Goal: Task Accomplishment & Management: Use online tool/utility

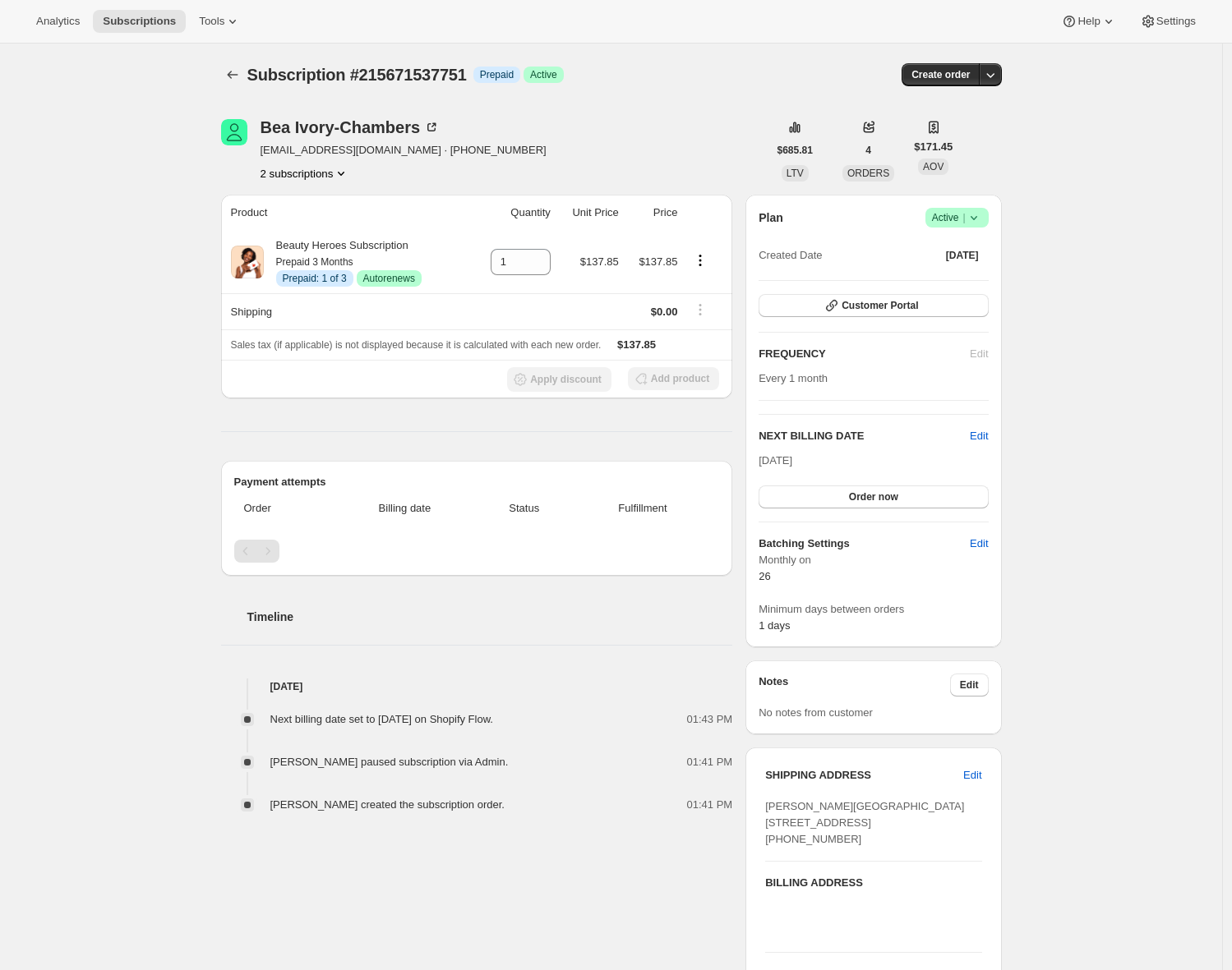
click at [980, 217] on icon at bounding box center [974, 217] width 17 height 17
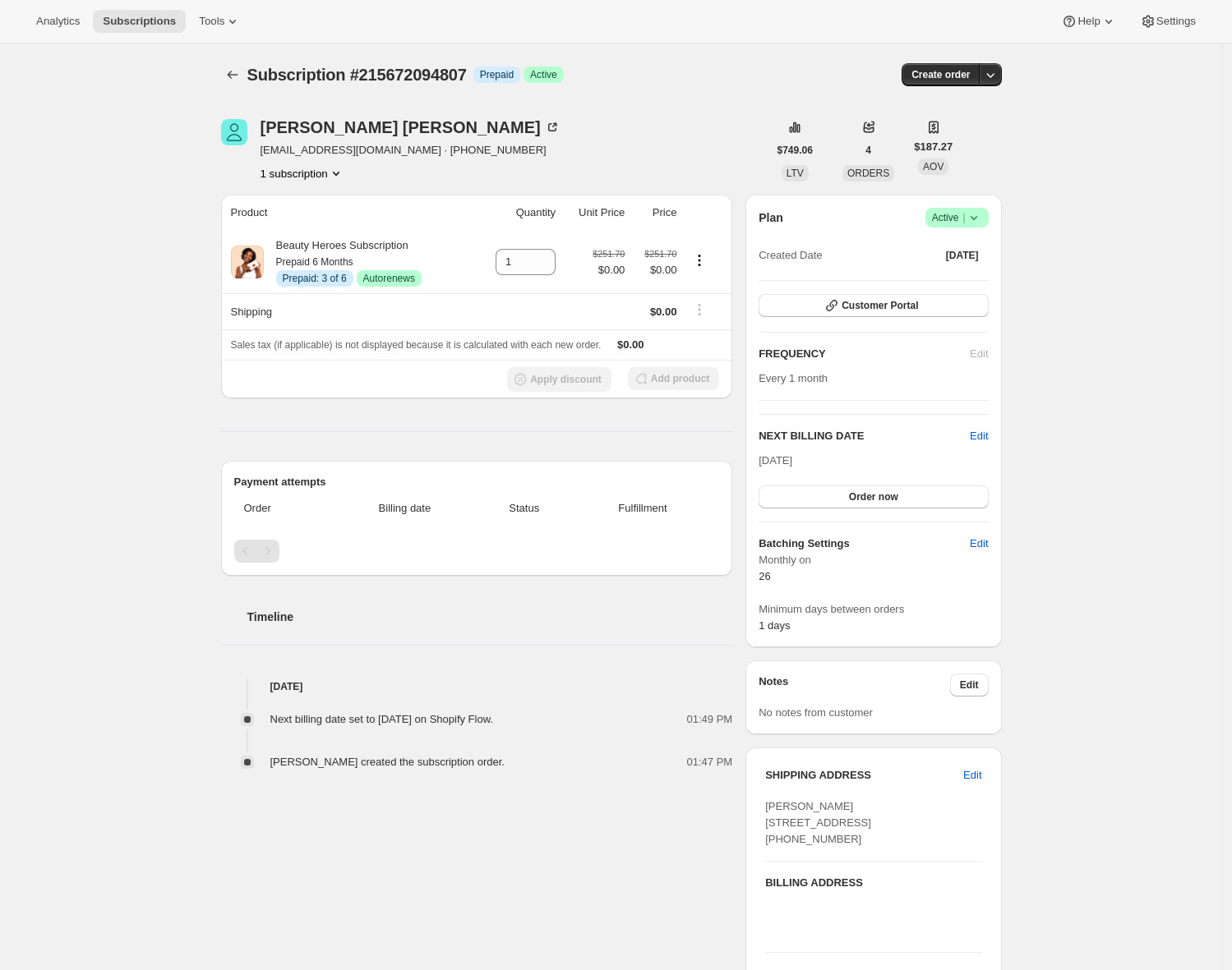
click at [117, 264] on div "Subscription #215672094807. This page is ready Subscription #215672094807 Info …" at bounding box center [611, 614] width 1222 height 1140
click at [151, 18] on span "Subscriptions" at bounding box center [138, 21] width 73 height 13
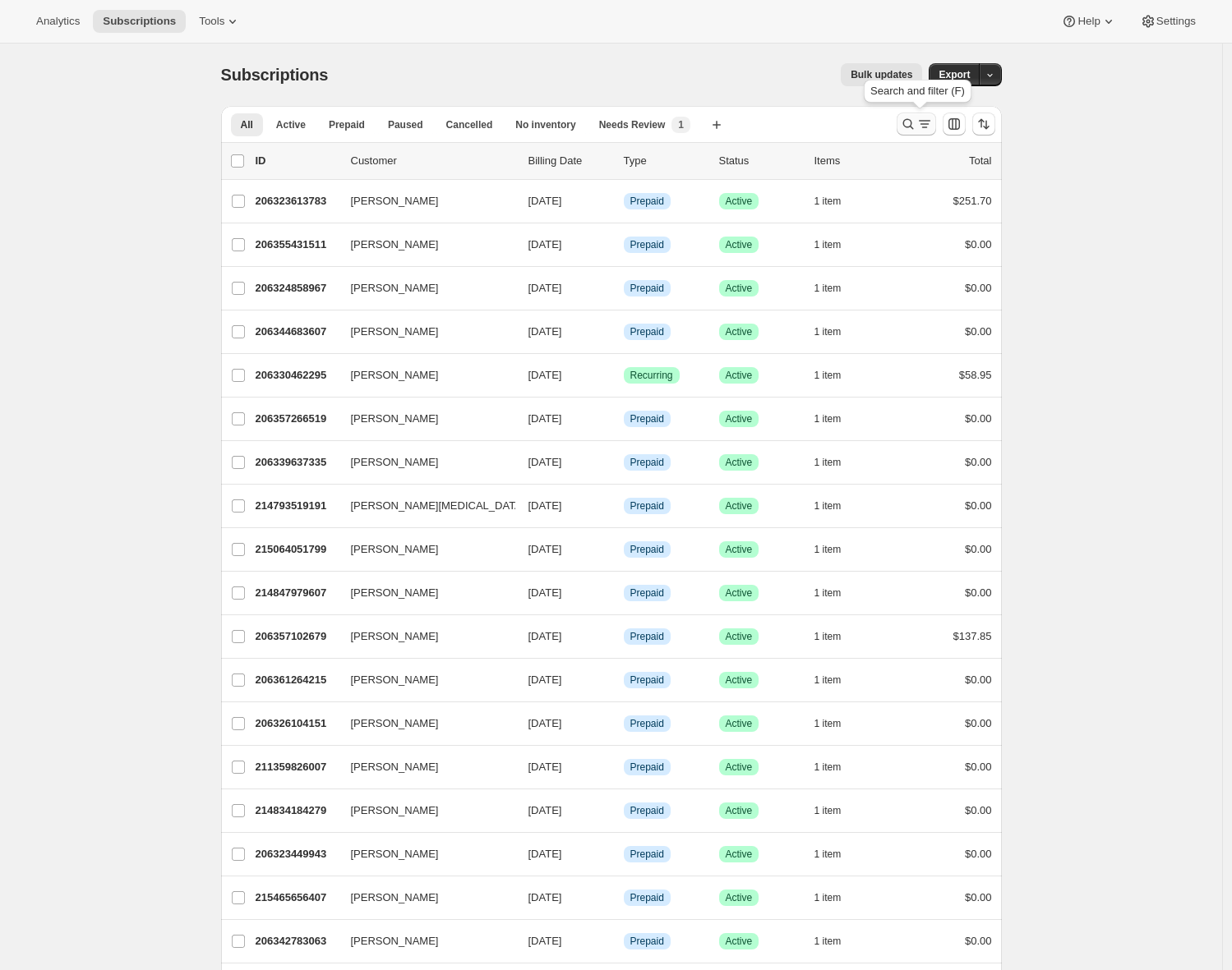
click at [916, 125] on icon "Search and filter results" at bounding box center [908, 124] width 17 height 17
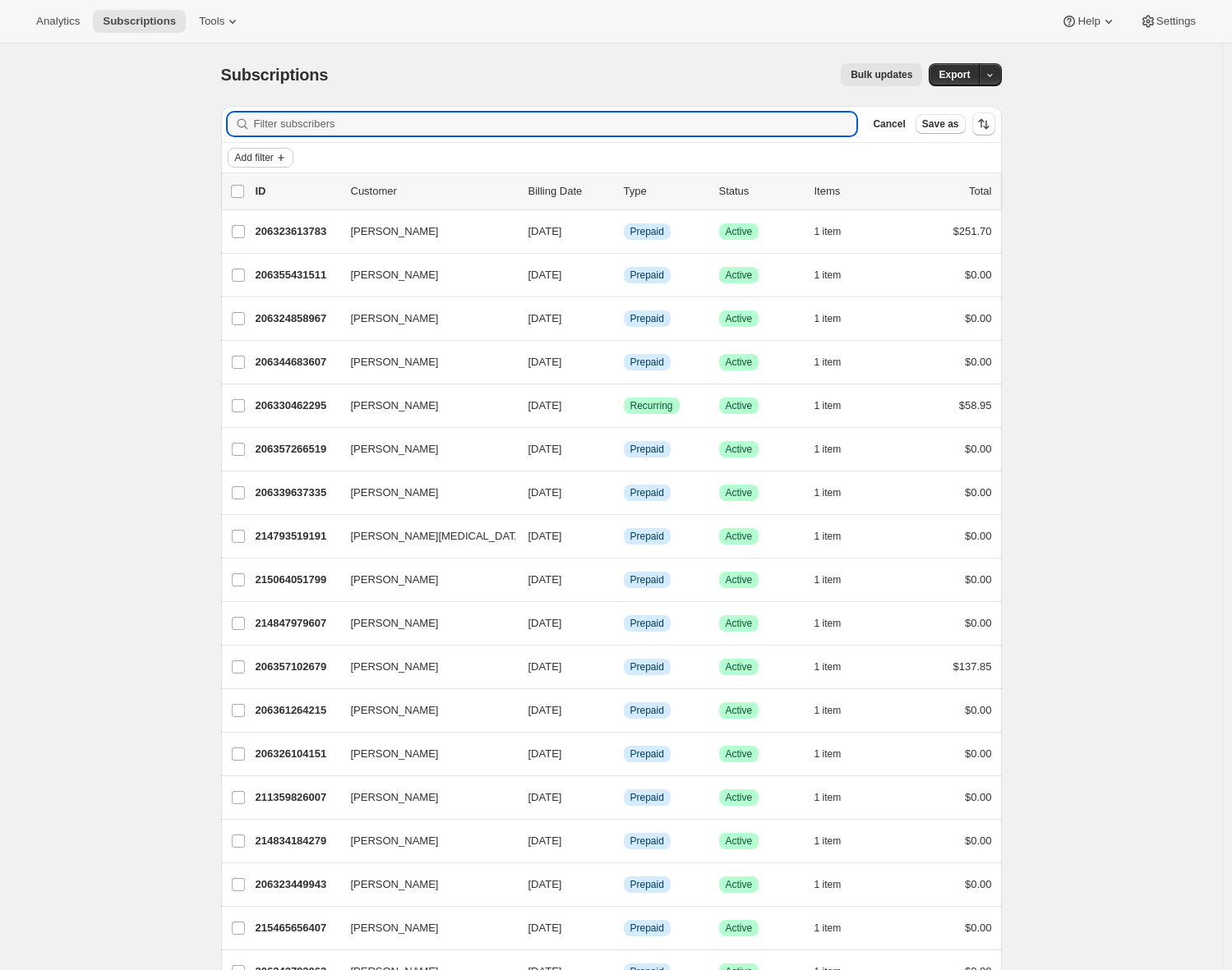
click at [259, 157] on span "Add filter" at bounding box center [254, 158] width 39 height 13
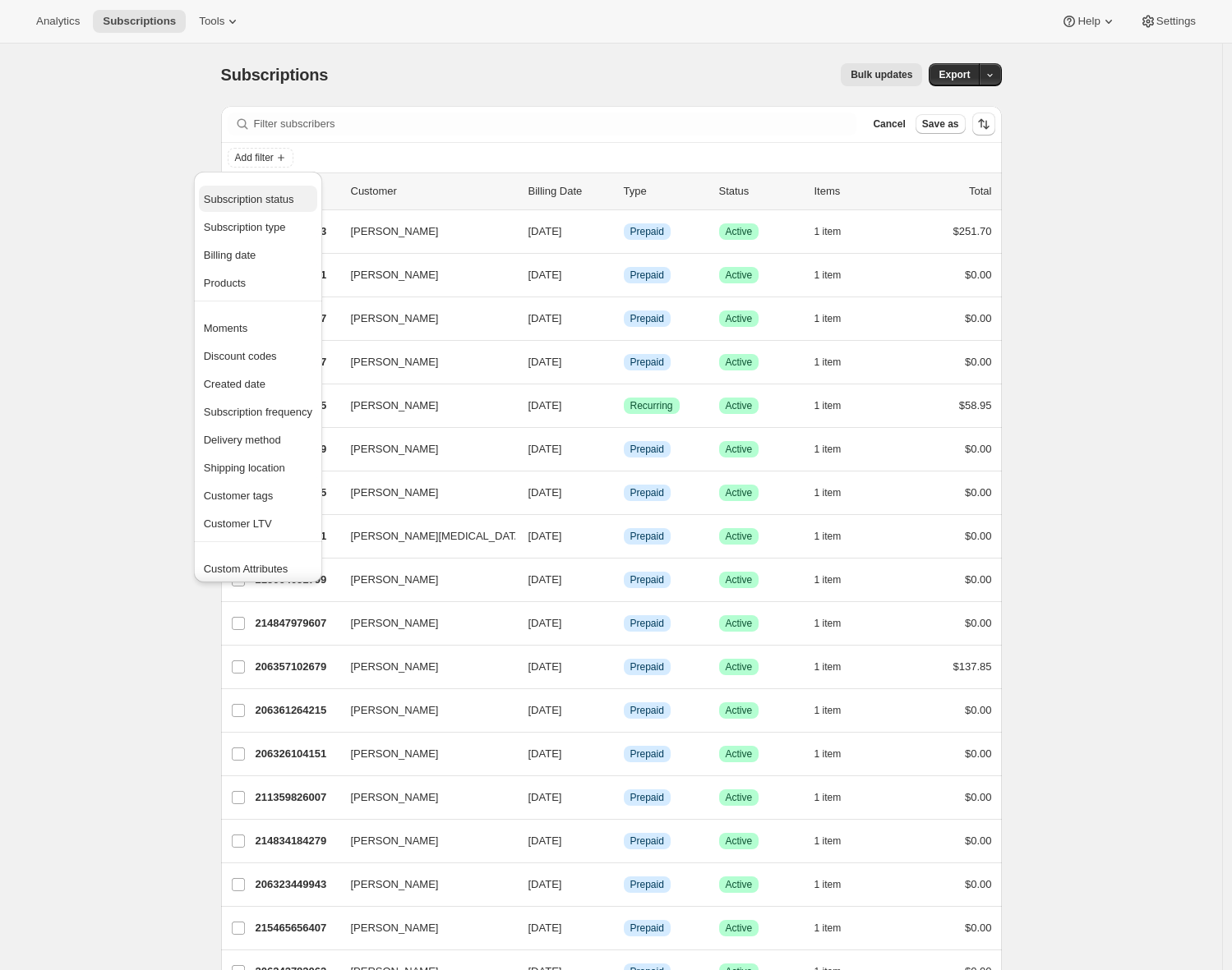
click at [252, 202] on span "Subscription status" at bounding box center [249, 199] width 90 height 12
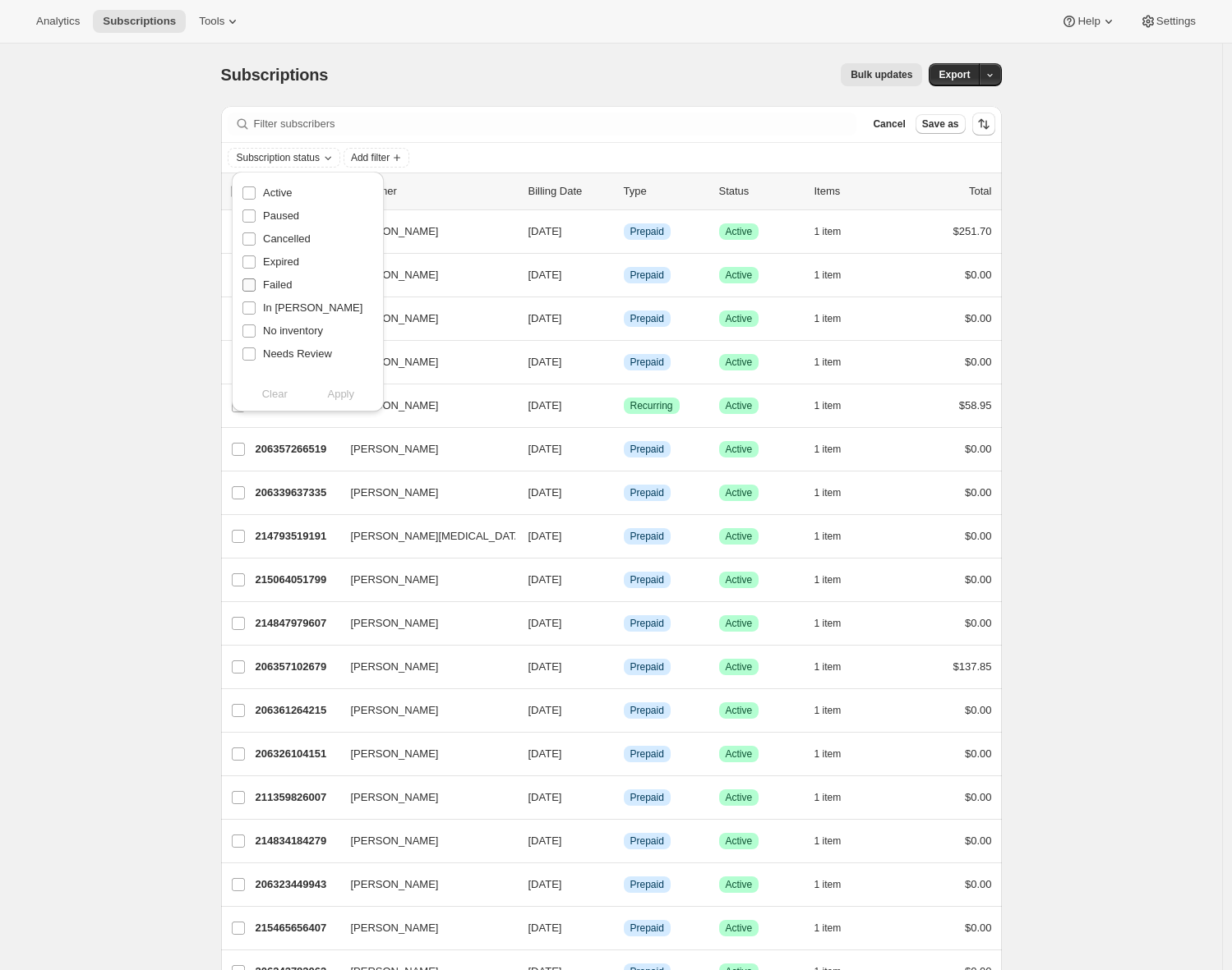
click at [248, 290] on input "Failed" at bounding box center [249, 285] width 13 height 13
checkbox input "true"
click at [337, 394] on span "Apply" at bounding box center [340, 394] width 27 height 17
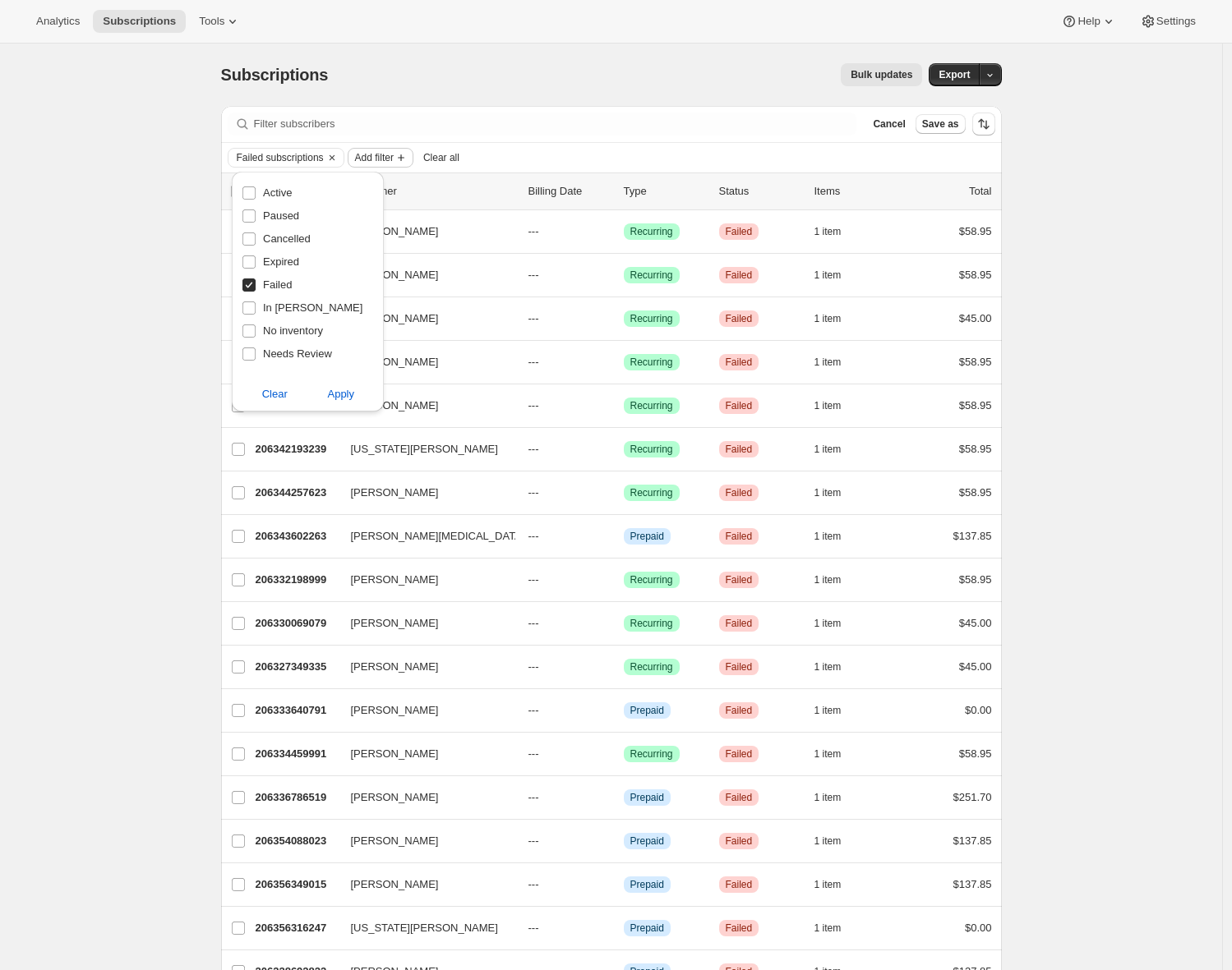
click at [393, 160] on span "Add filter" at bounding box center [374, 158] width 39 height 13
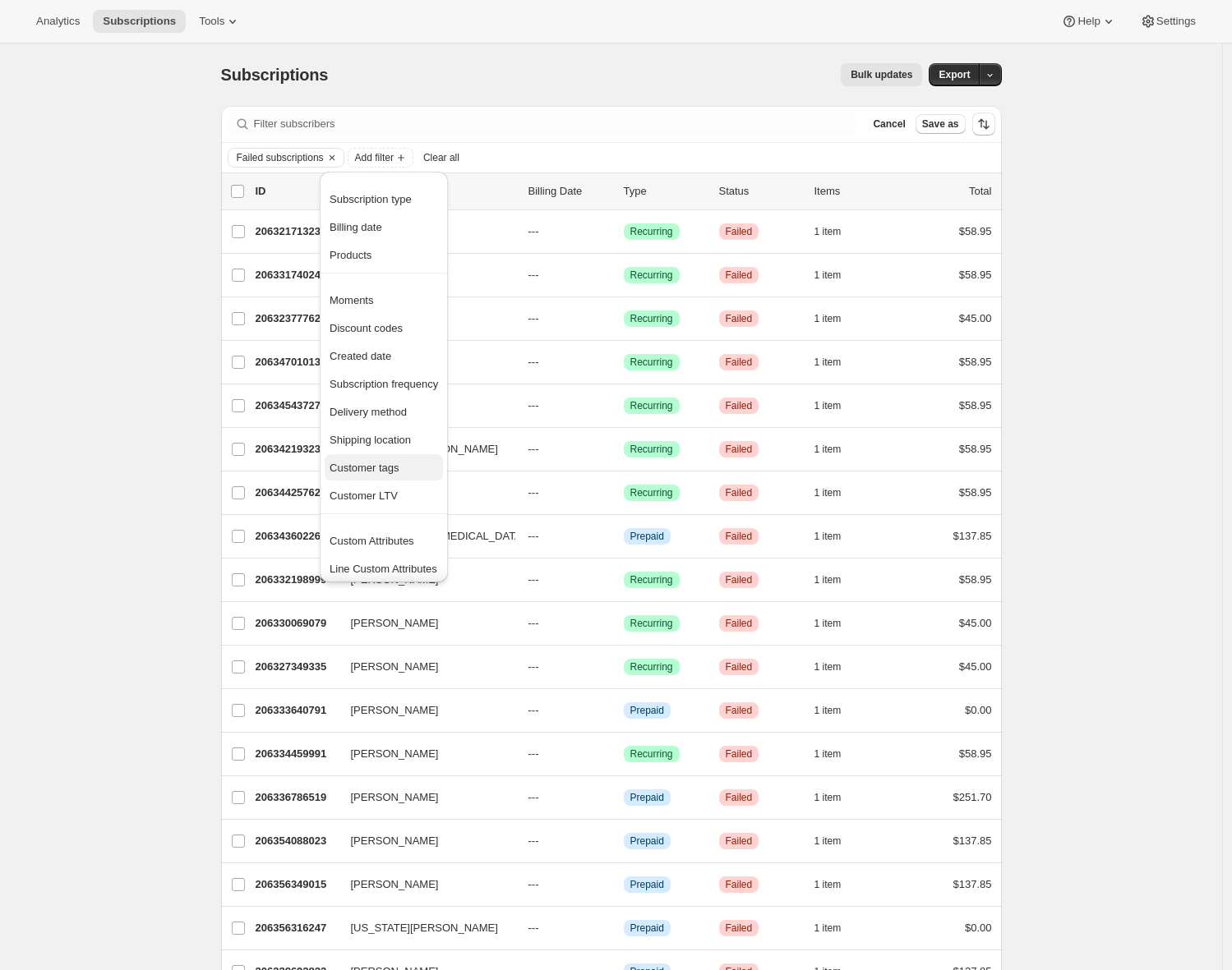
click at [368, 462] on span "Customer tags" at bounding box center [365, 467] width 70 height 12
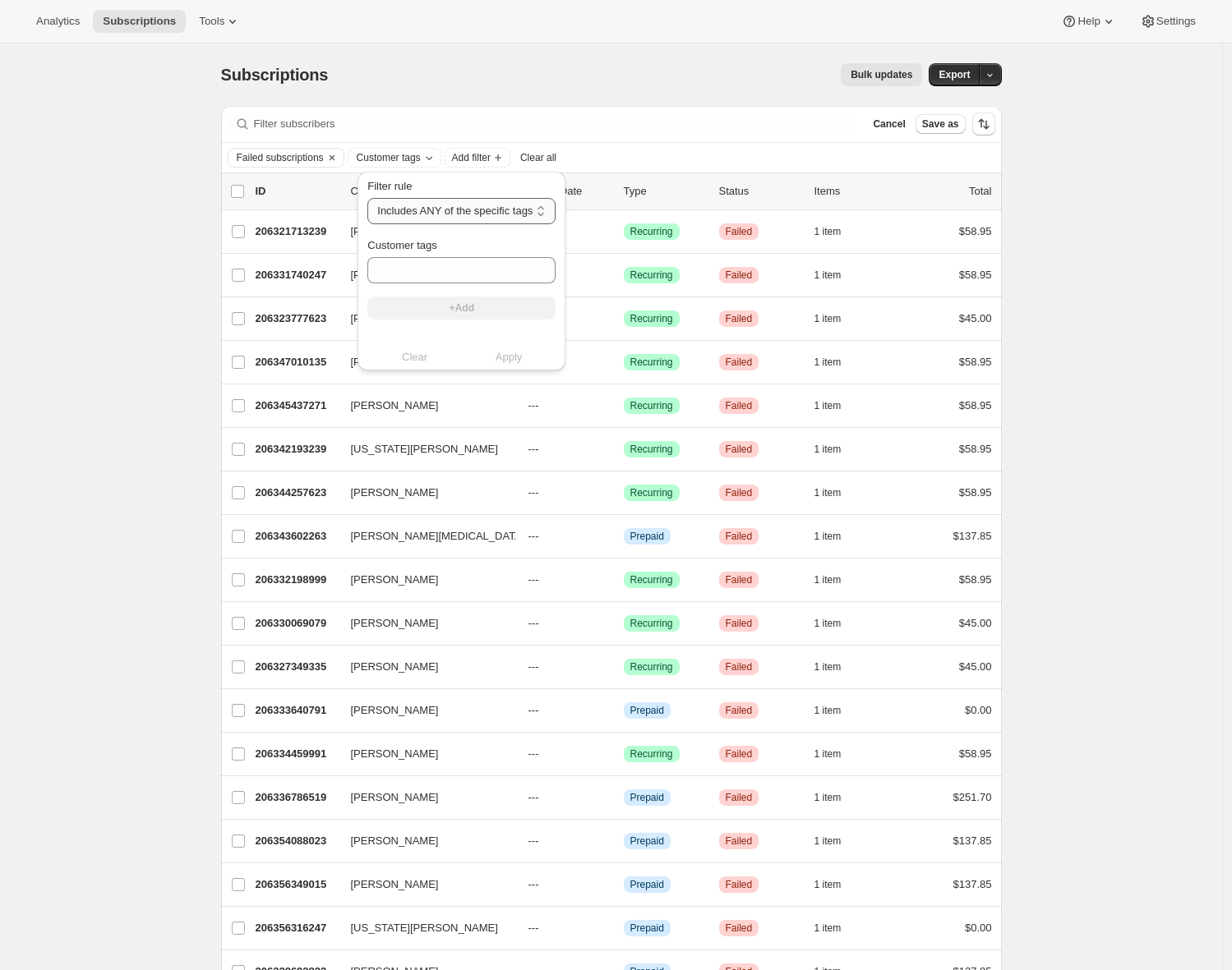
click at [435, 213] on select "Includes ANY of the specific tags Includes ALL of the specific tags Includes ON…" at bounding box center [462, 211] width 188 height 27
select select "not"
click at [368, 198] on select "Includes ANY of the specific tags Includes ALL of the specific tags Includes ON…" at bounding box center [462, 211] width 188 height 27
click at [433, 276] on input "Customer tags" at bounding box center [481, 270] width 227 height 27
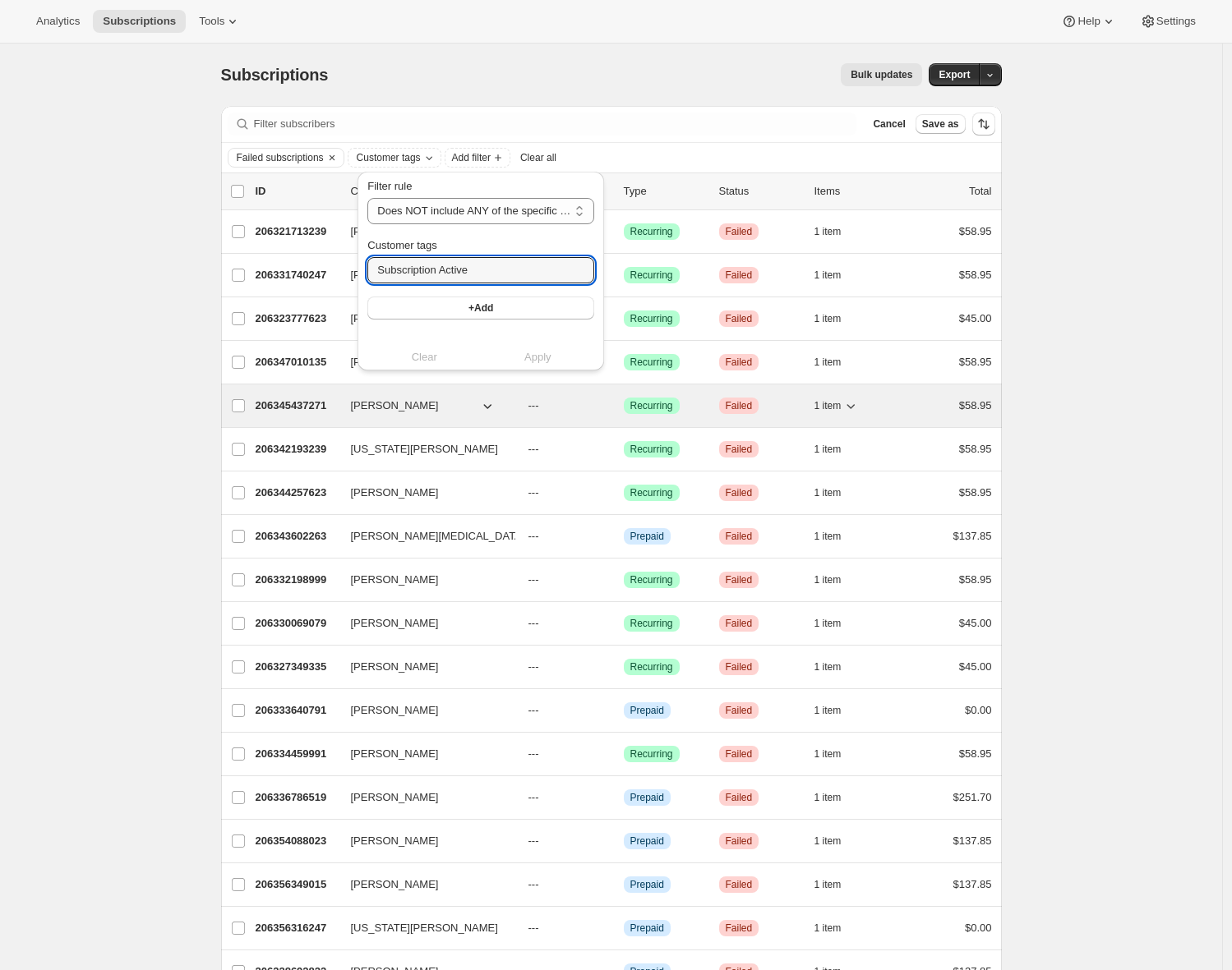
type input "Subscription Active"
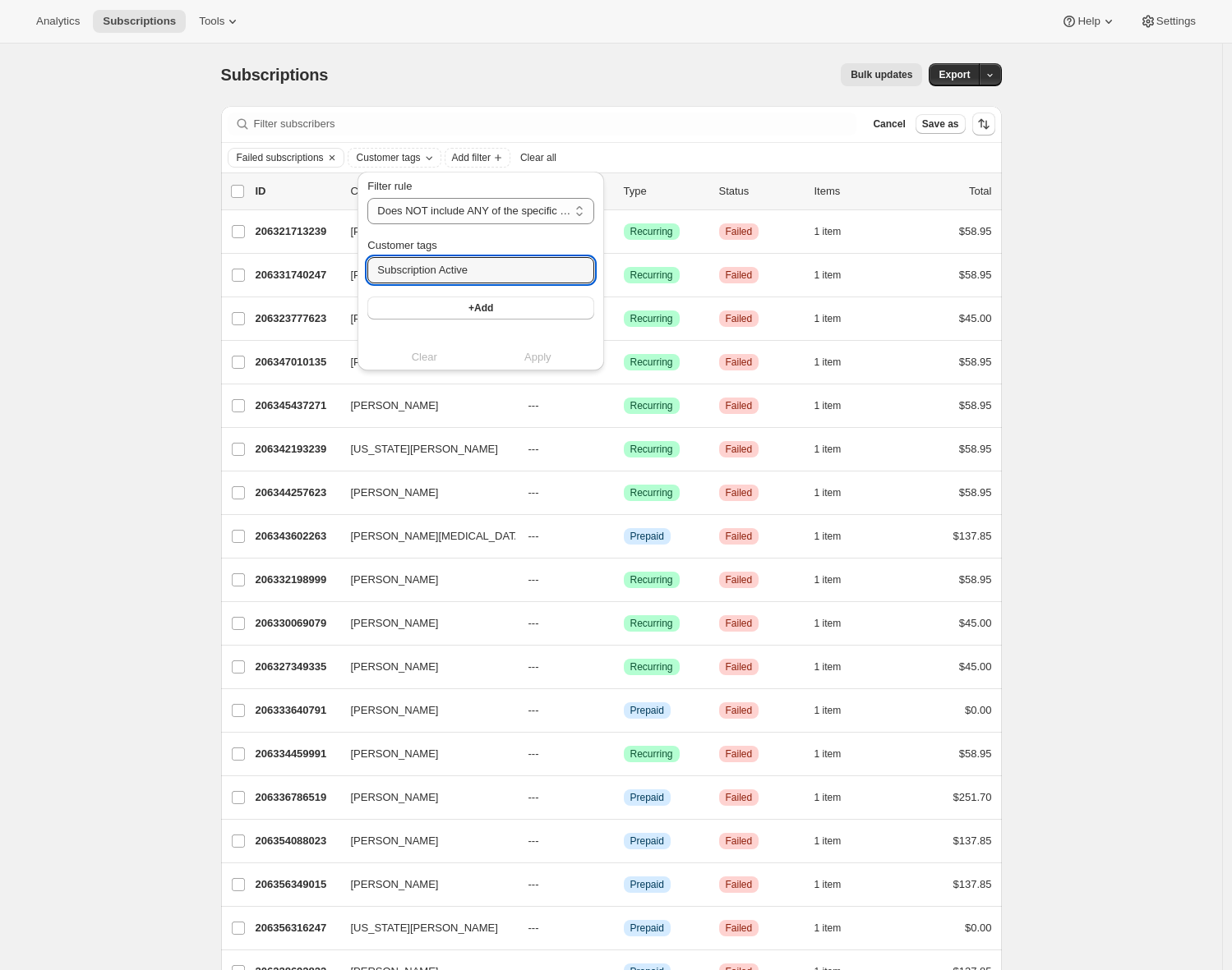
click at [486, 307] on span "+Add" at bounding box center [480, 308] width 25 height 13
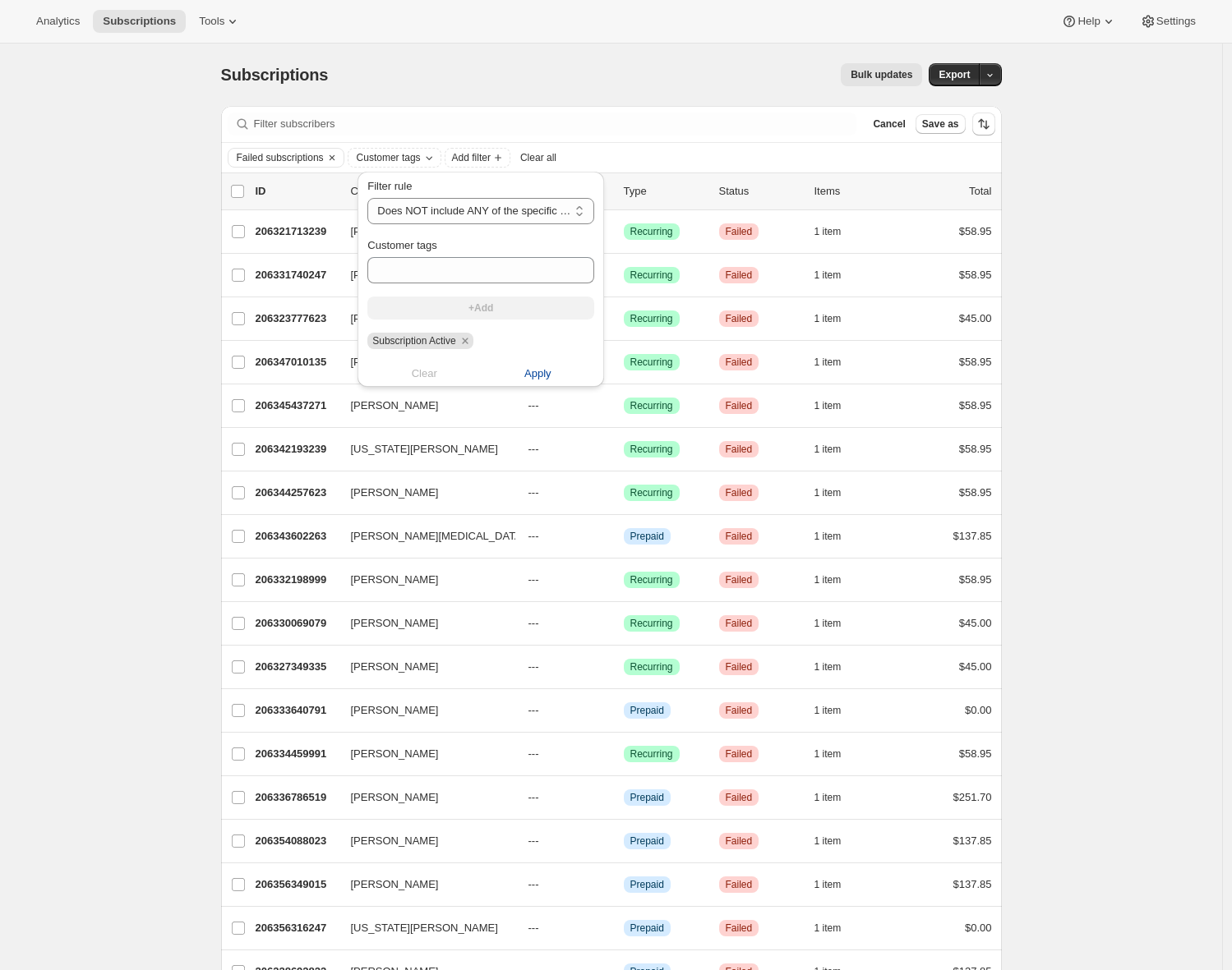
click at [534, 374] on span "Apply" at bounding box center [537, 374] width 27 height 17
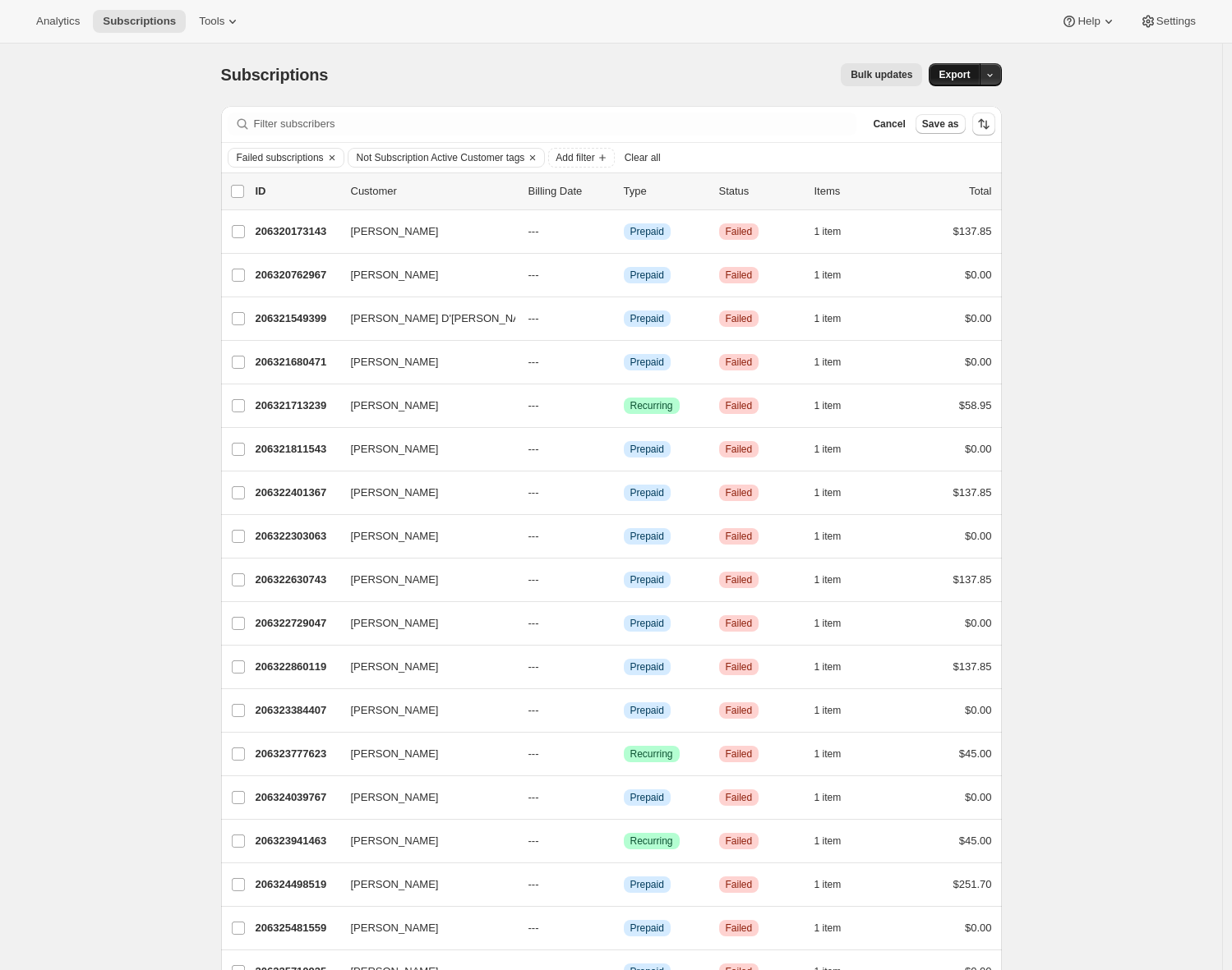
click at [948, 76] on span "Export" at bounding box center [954, 75] width 31 height 13
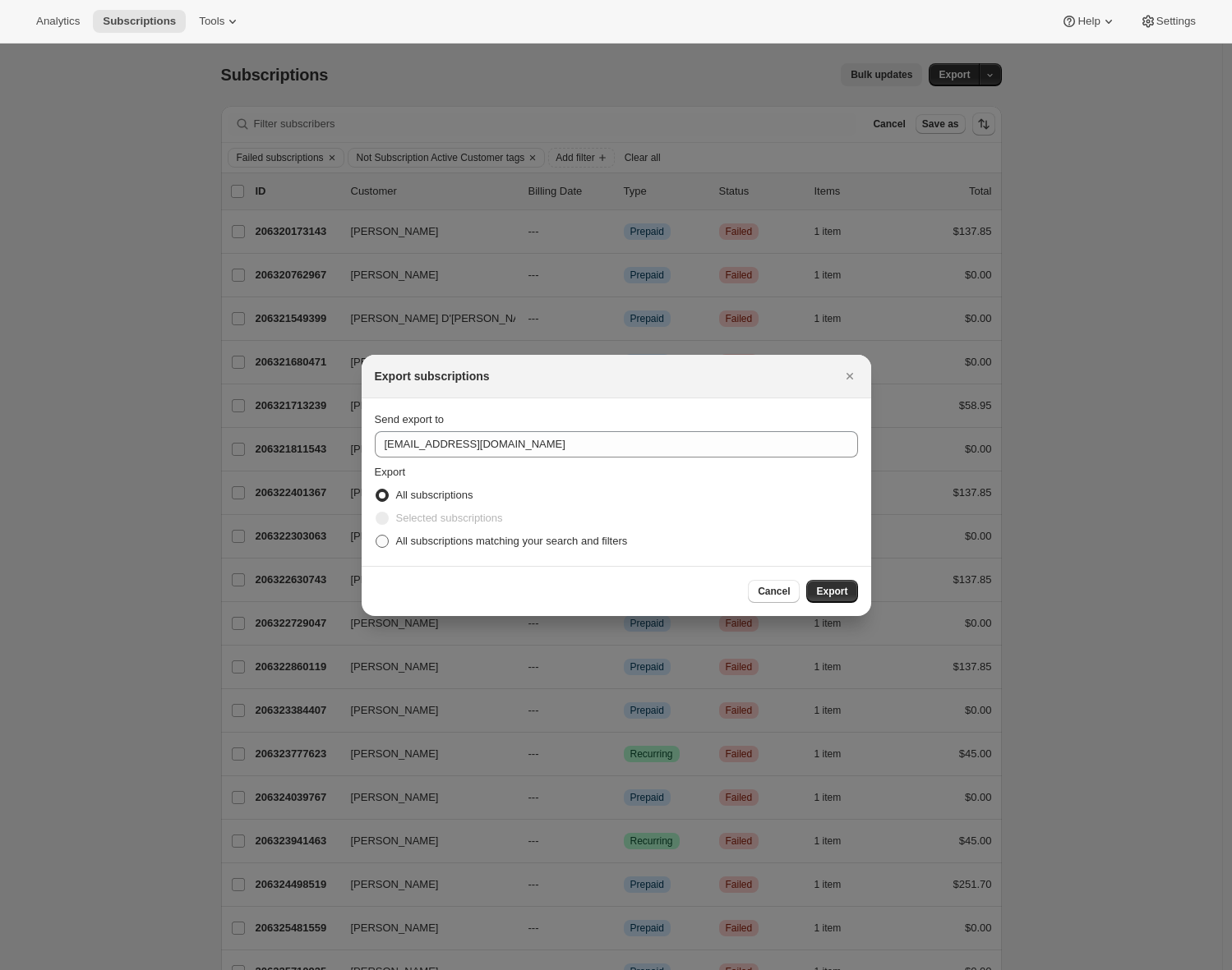
click at [429, 542] on span "All subscriptions matching your search and filters" at bounding box center [511, 540] width 231 height 12
click at [376, 535] on input "All subscriptions matching your search and filters" at bounding box center [375, 534] width 1 height 1
radio input "true"
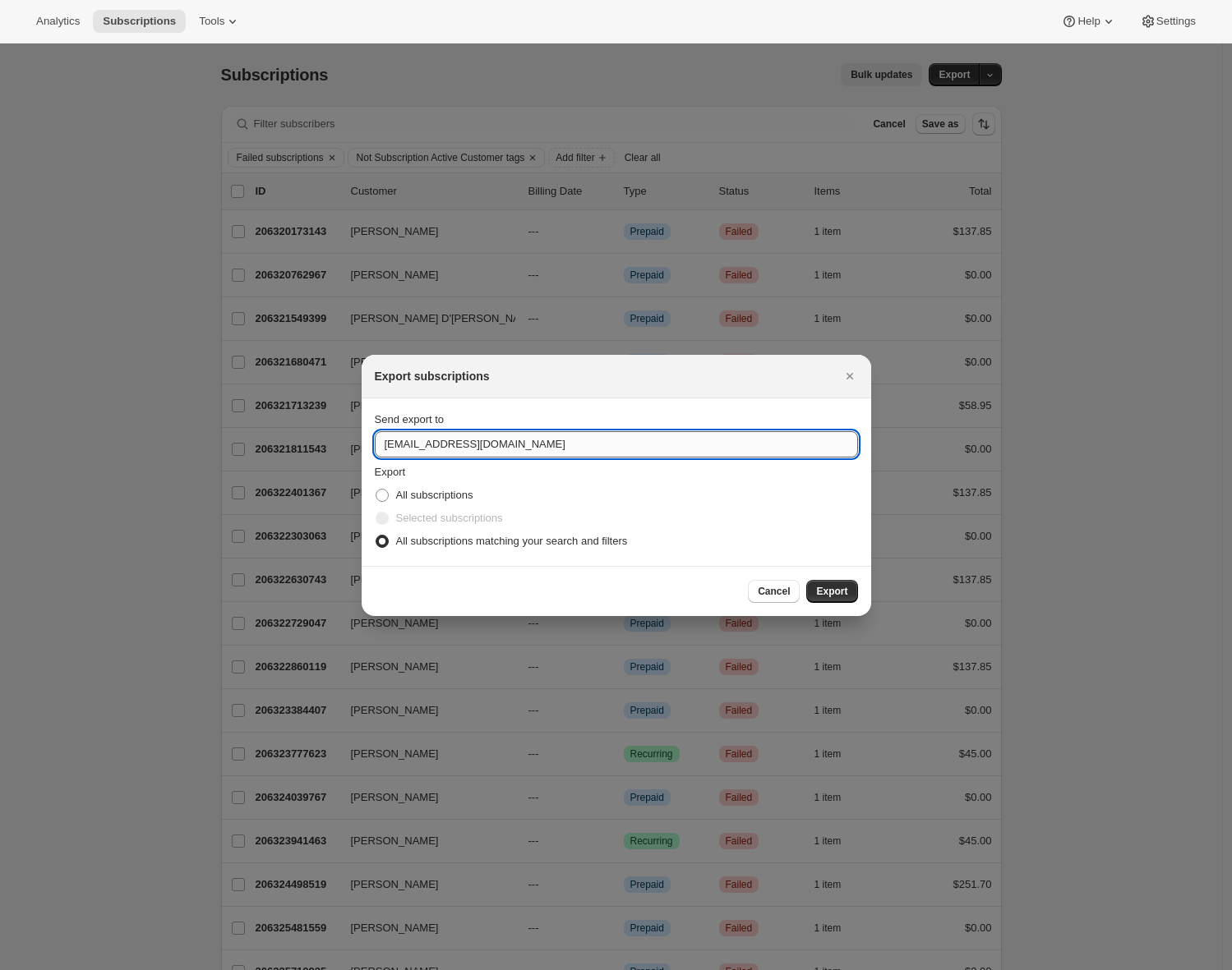
click at [450, 435] on input "hero@beauty-heroes.com" at bounding box center [616, 444] width 483 height 27
type input "adrian@awtomic.com"
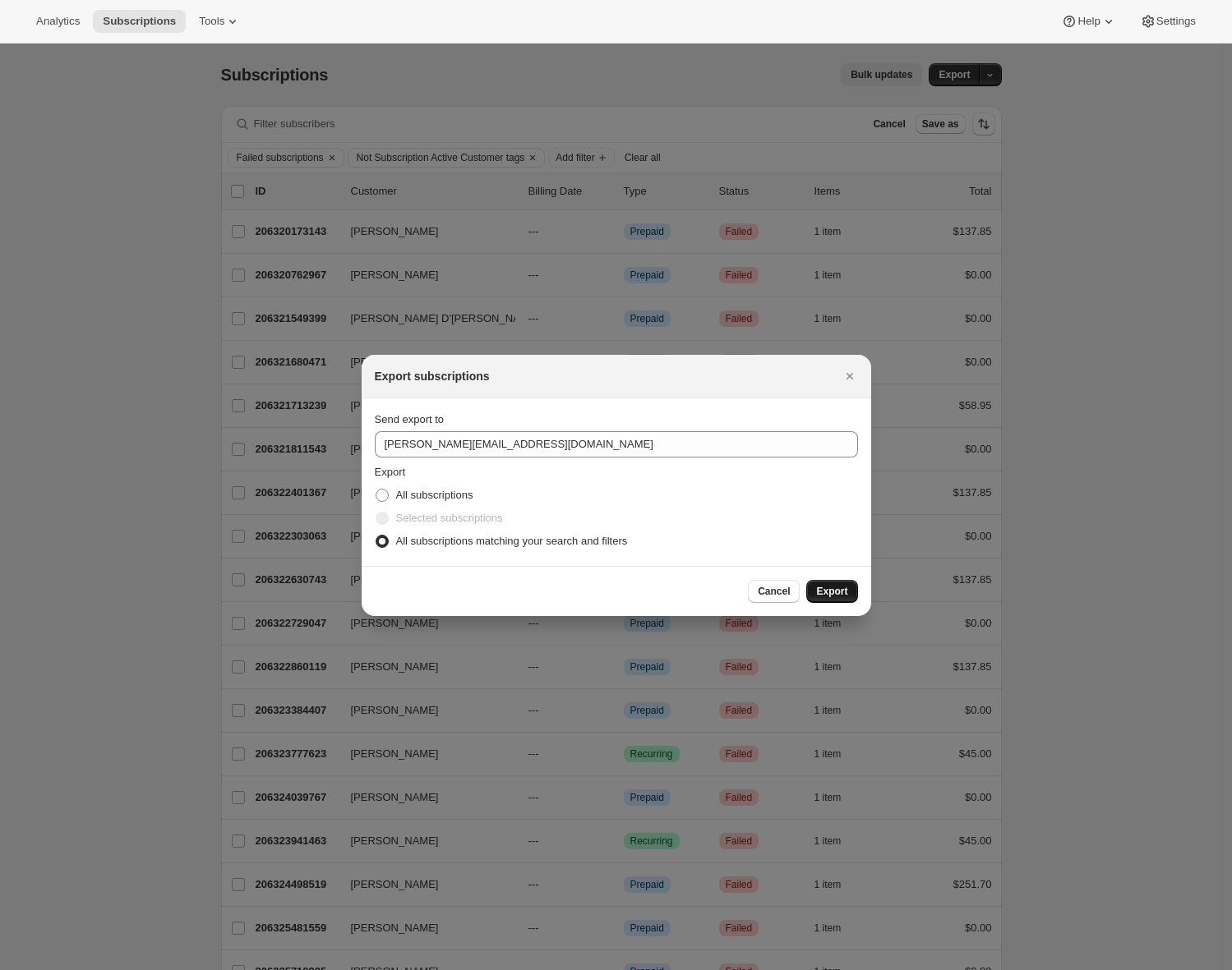
click at [837, 587] on span "Export" at bounding box center [831, 591] width 31 height 13
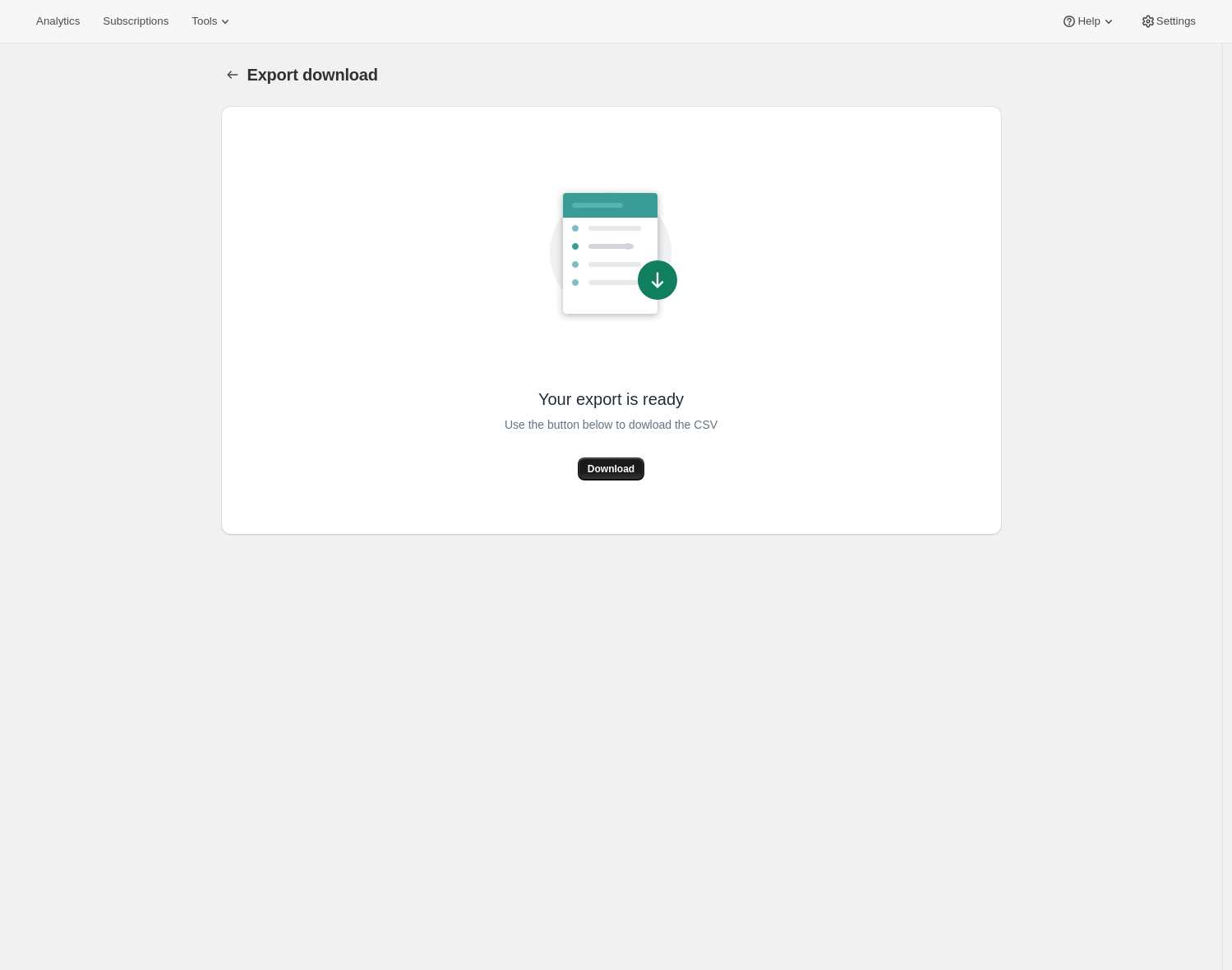
click at [611, 466] on span "Download" at bounding box center [611, 469] width 47 height 13
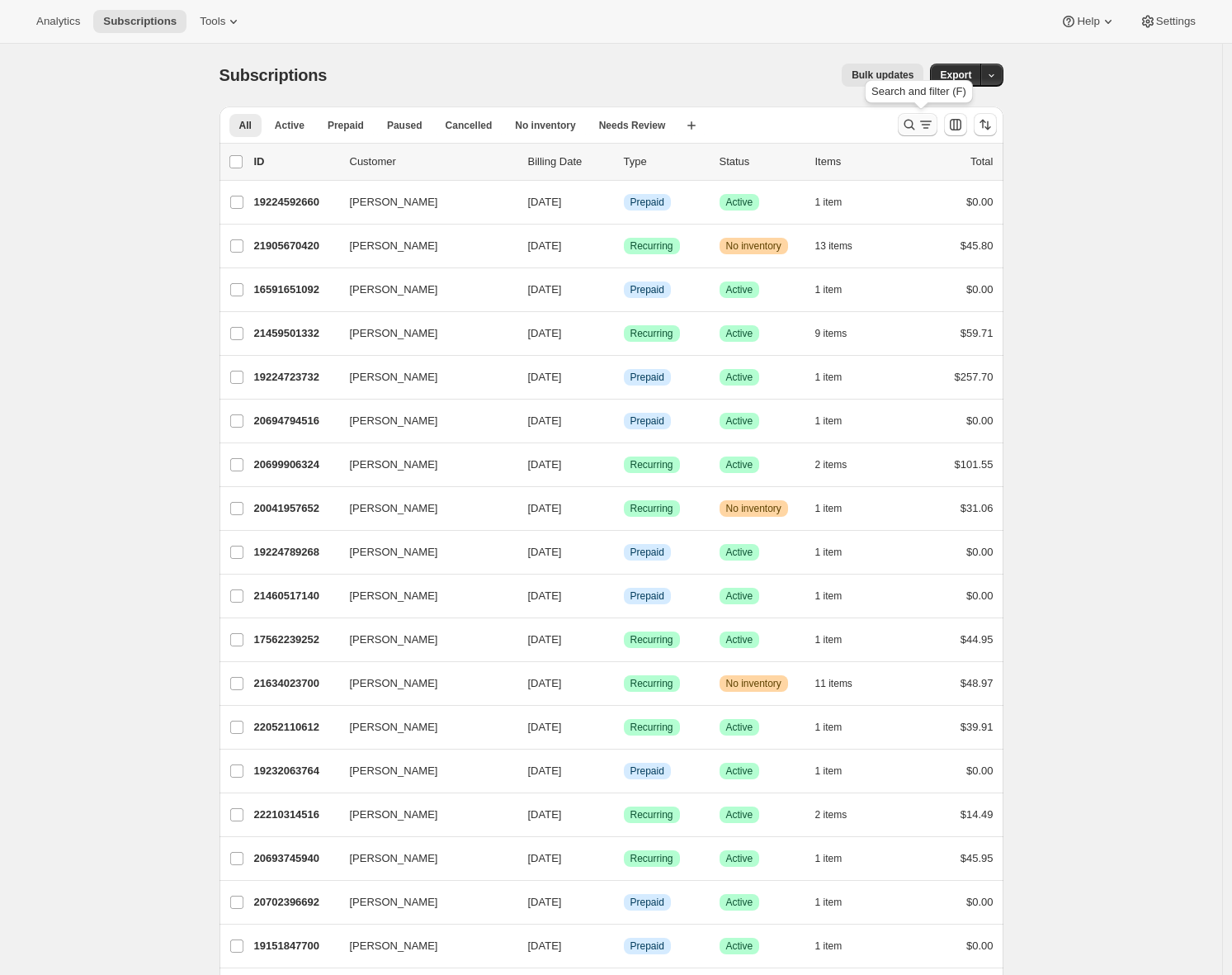
click at [917, 126] on icon "Search and filter results" at bounding box center [910, 125] width 17 height 17
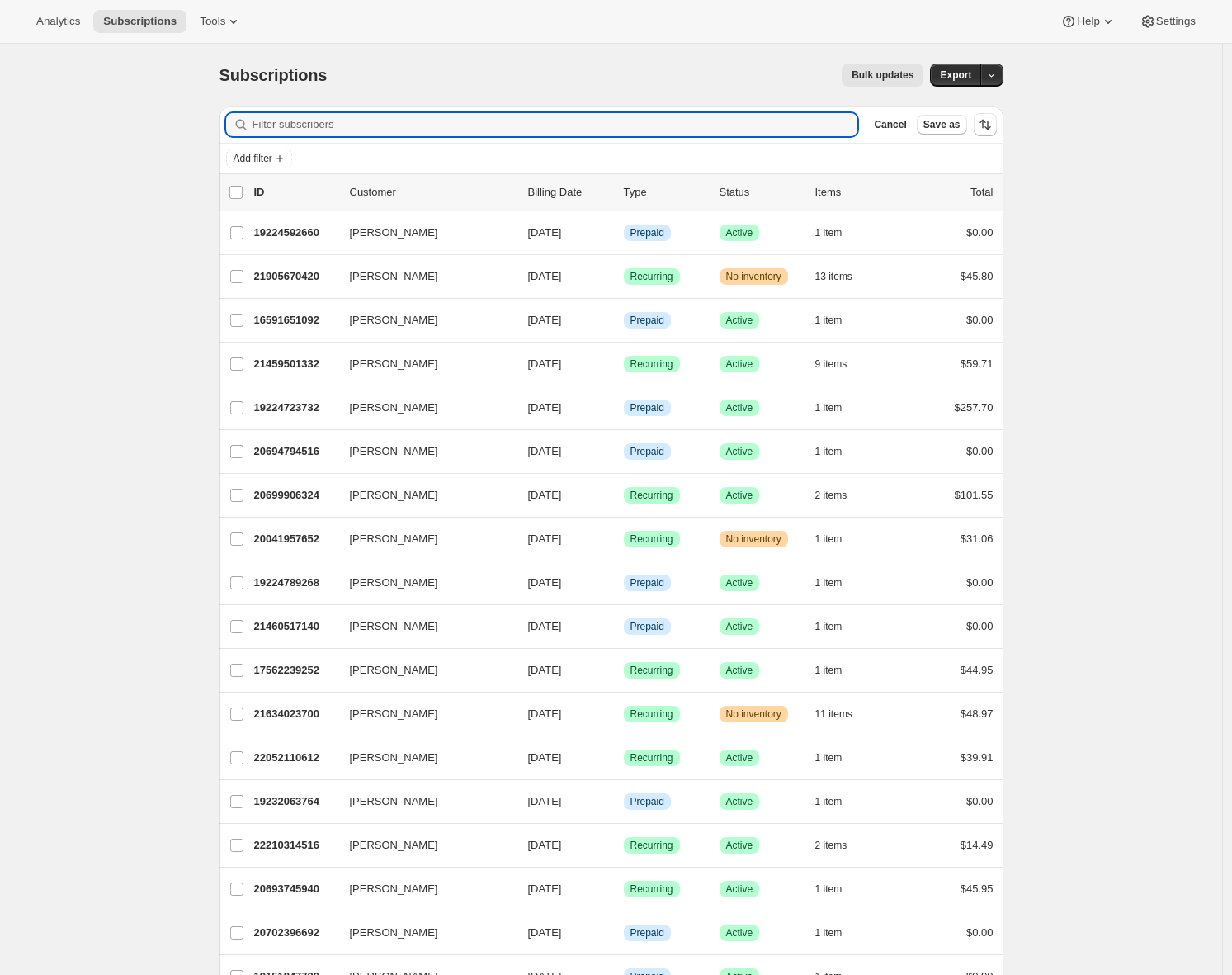
paste input "19234095380"
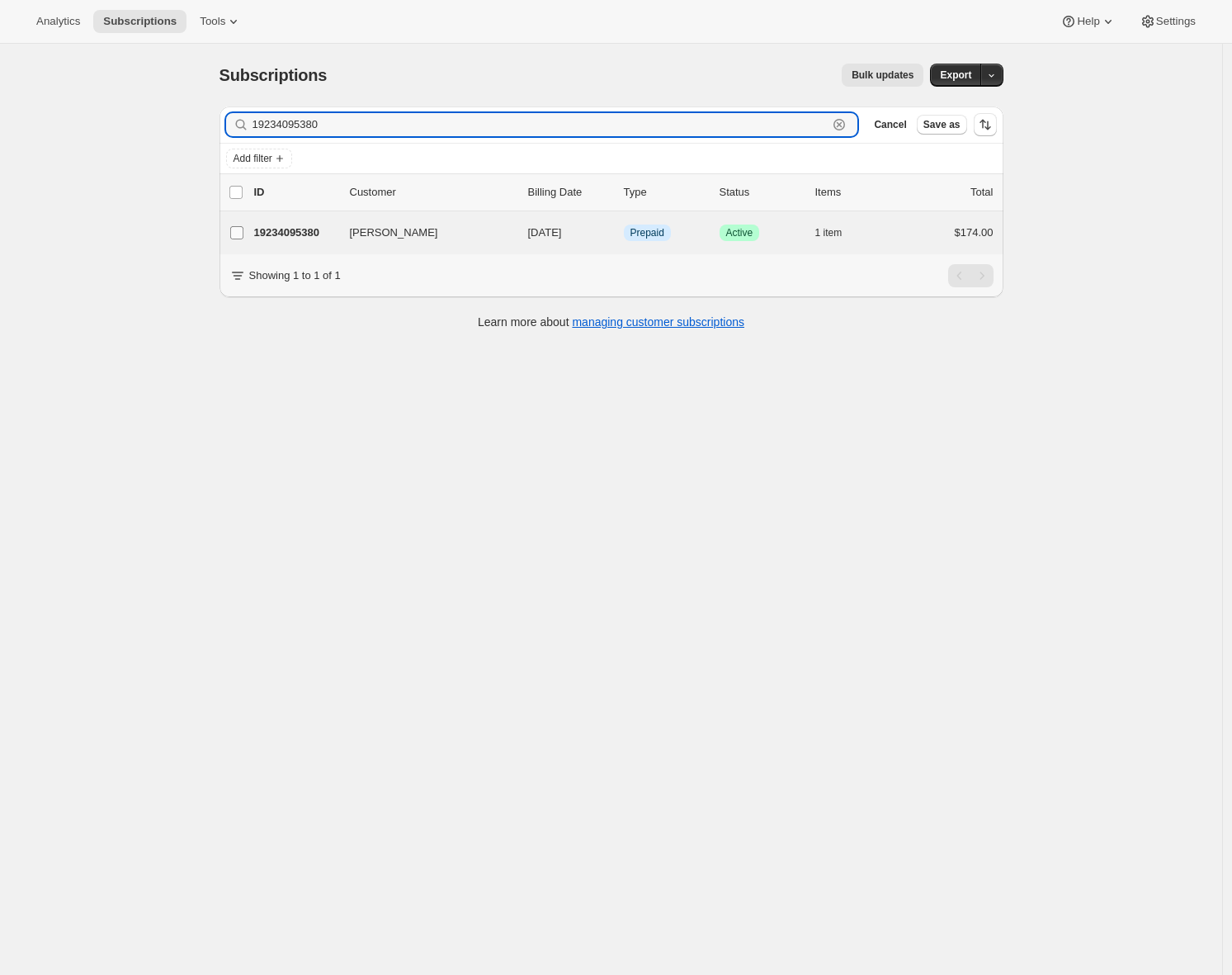
type input "19234095380"
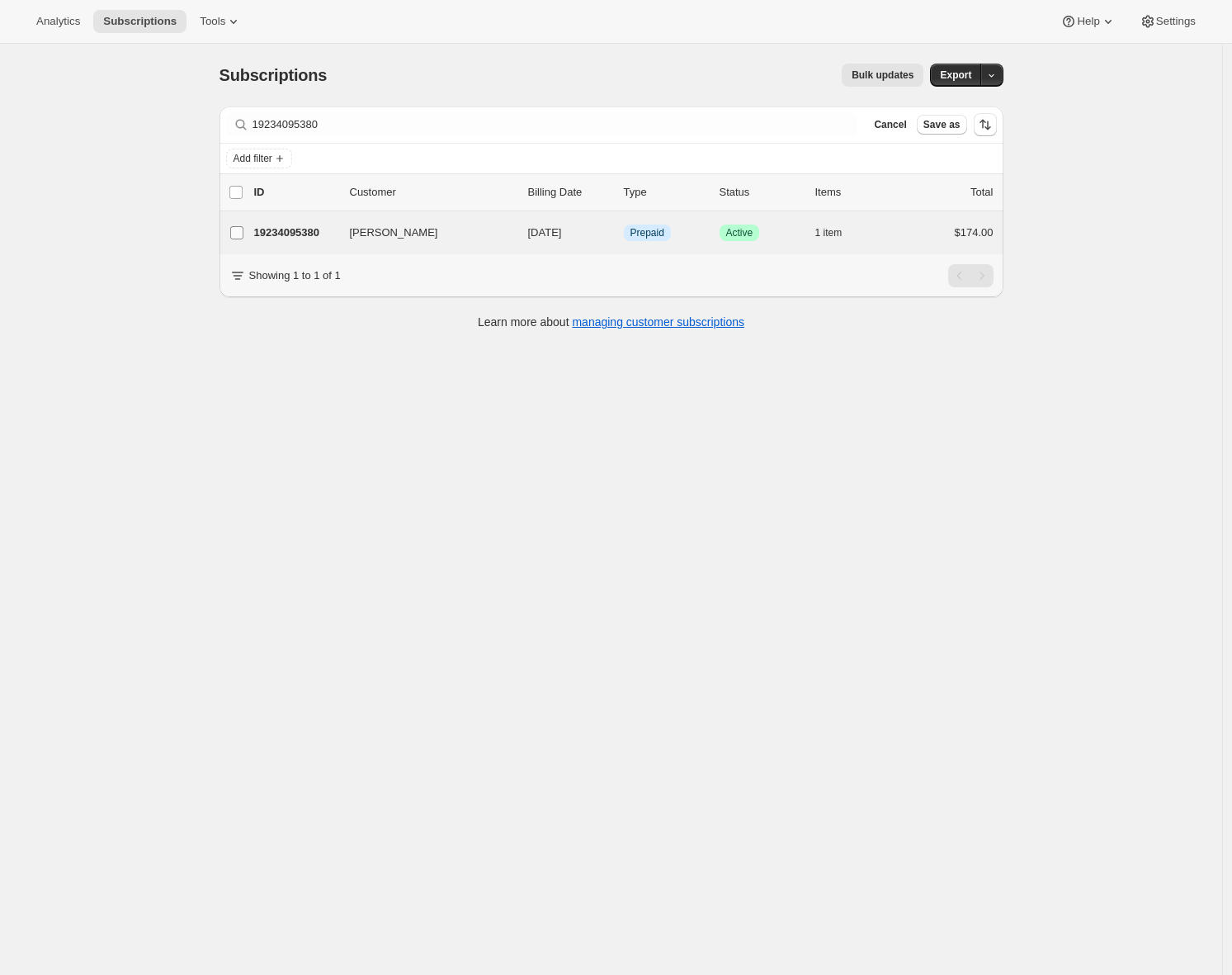
click at [243, 233] on input "Lauren Chandler" at bounding box center [237, 232] width 13 height 13
checkbox input "true"
click at [243, 233] on input "Lauren Chandler" at bounding box center [237, 233] width 13 height 13
checkbox input "false"
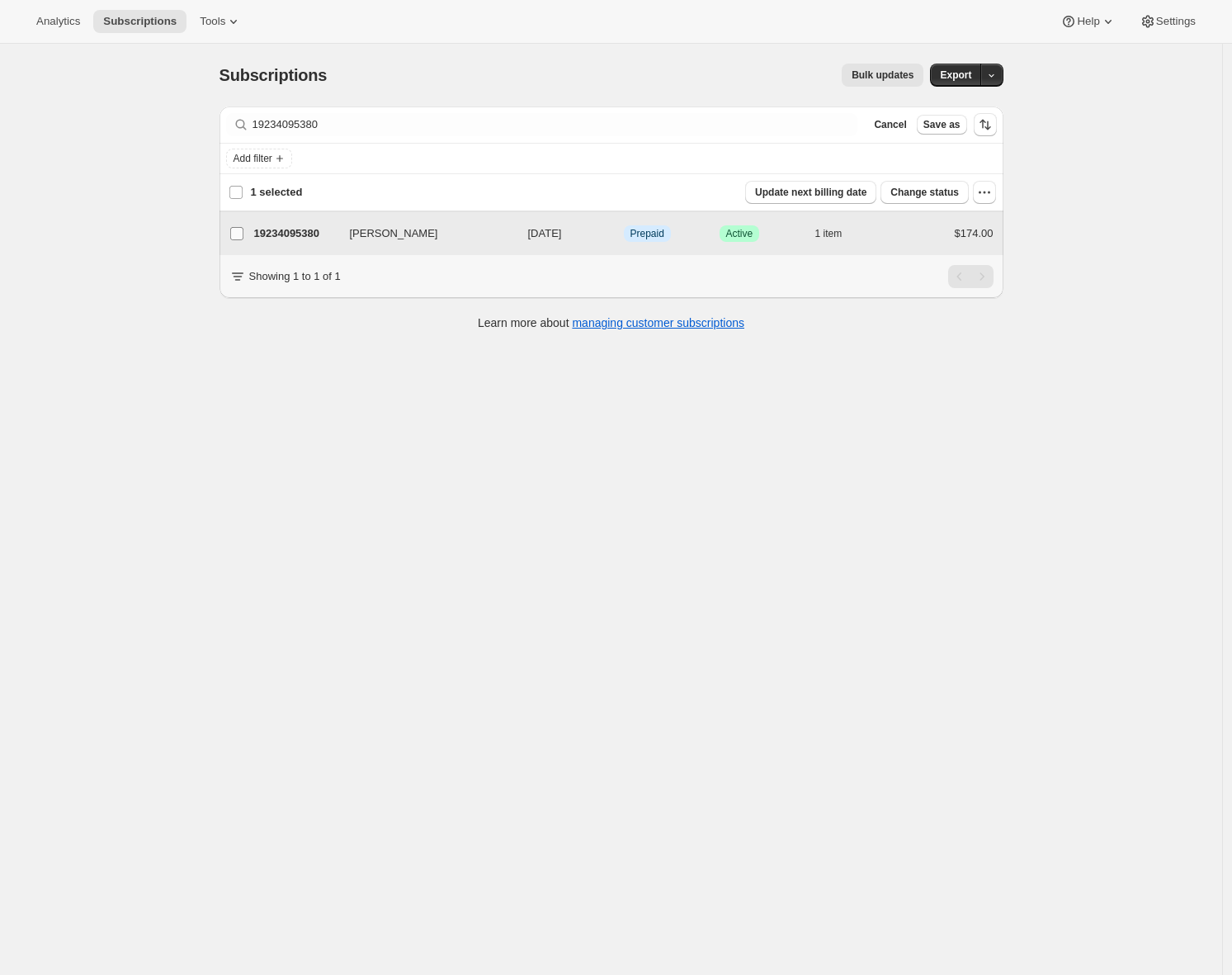
checkbox input "false"
click at [290, 232] on p "19234095380" at bounding box center [295, 233] width 82 height 17
click at [241, 234] on input "Lauren Chandler" at bounding box center [237, 232] width 13 height 13
checkbox input "true"
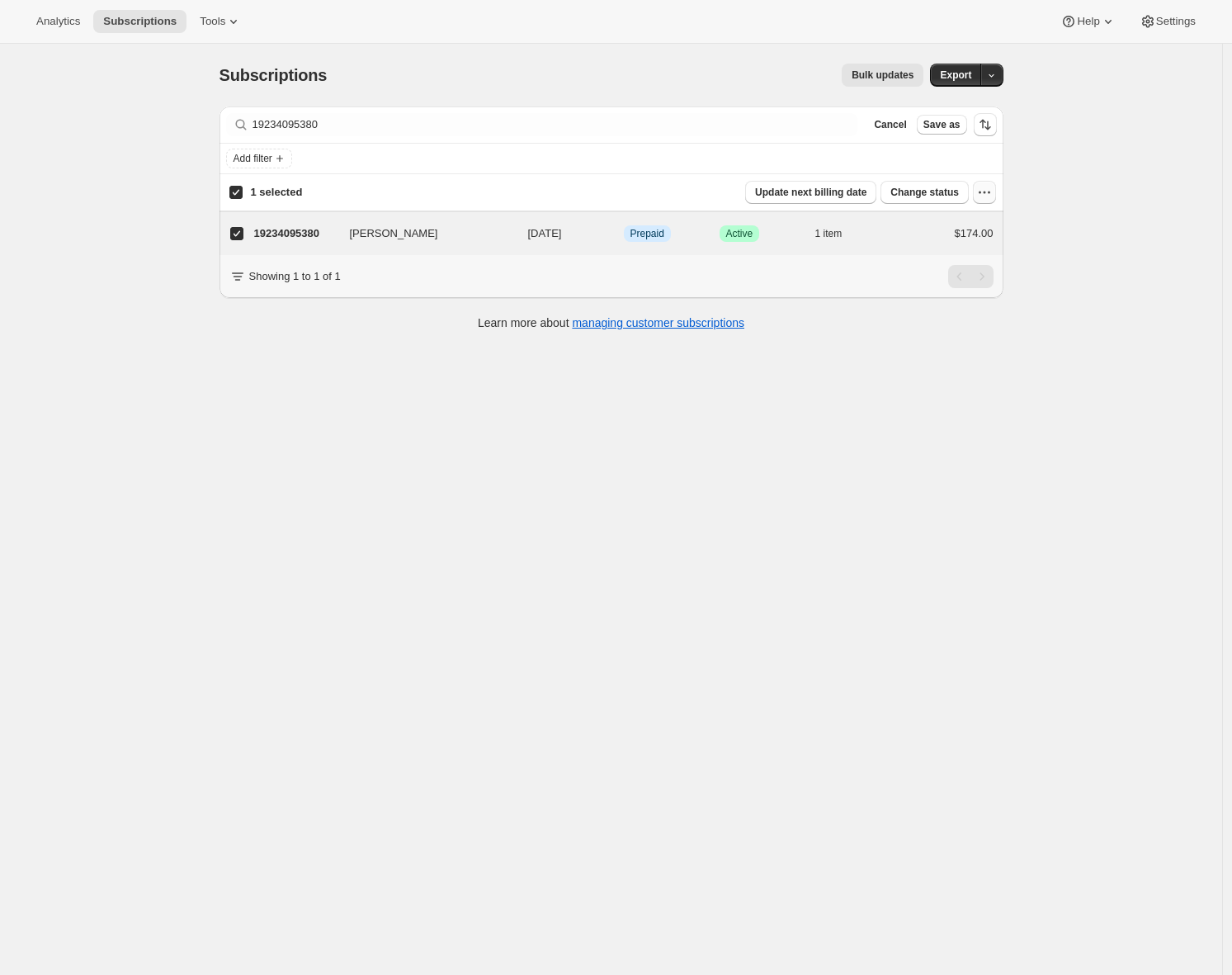
click at [990, 194] on icon "button" at bounding box center [985, 193] width 17 height 17
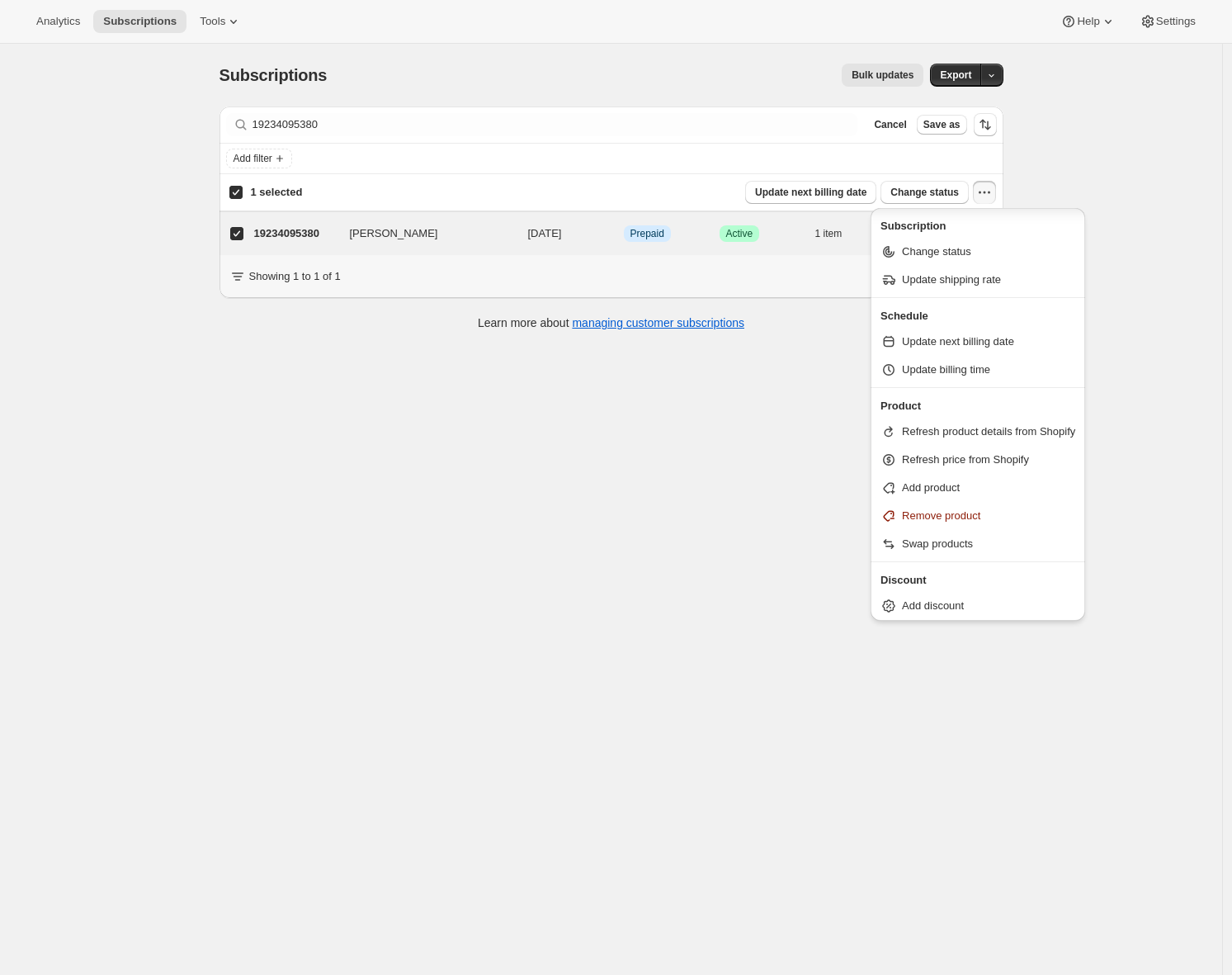
scroll to position [3, 0]
click at [963, 535] on span "Swap products" at bounding box center [938, 541] width 71 height 12
select select "19"
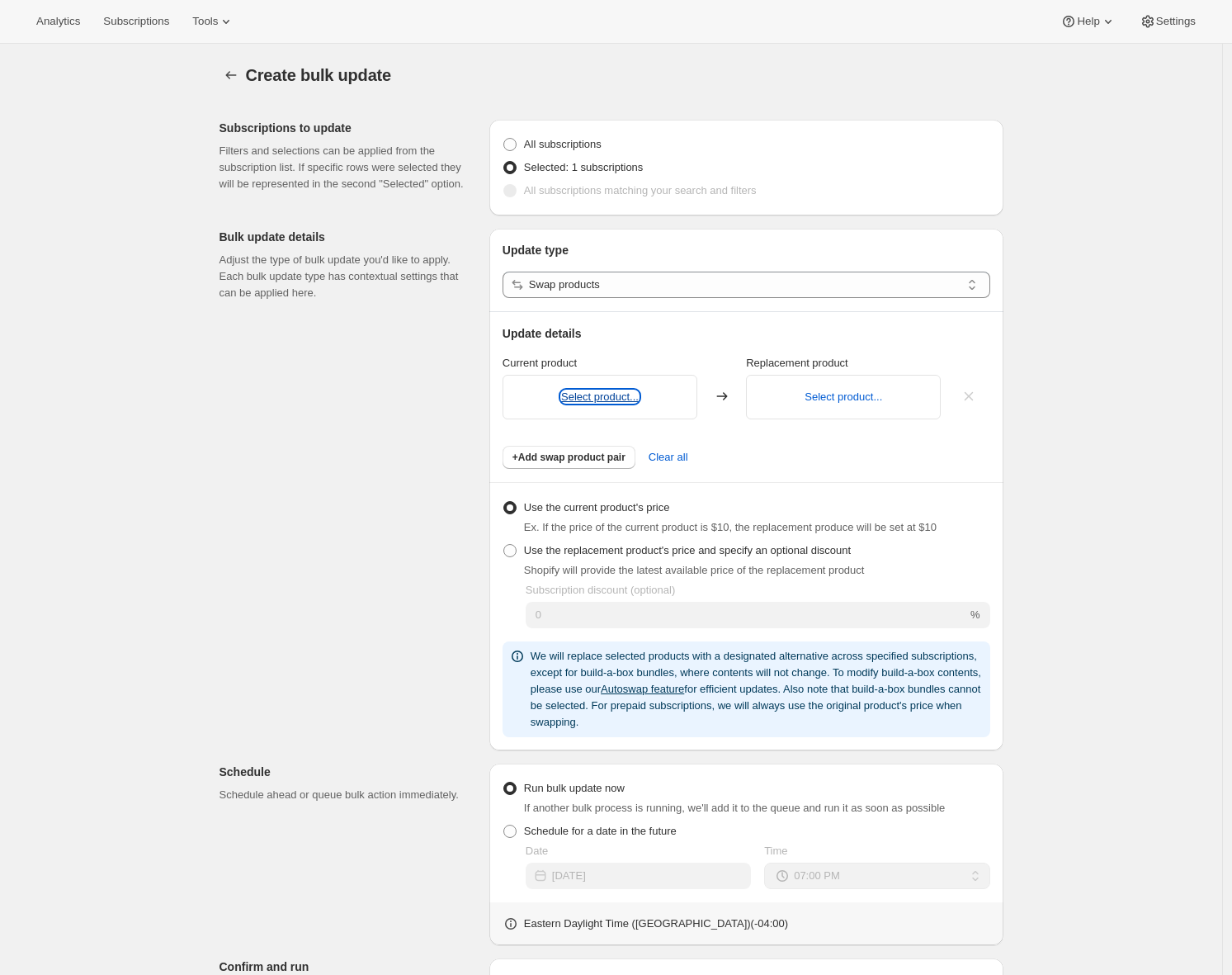
click at [604, 397] on button "Select product..." at bounding box center [600, 396] width 78 height 12
click at [798, 393] on p "Select product..." at bounding box center [843, 397] width 167 height 17
click at [816, 394] on button "Select product..." at bounding box center [843, 396] width 78 height 12
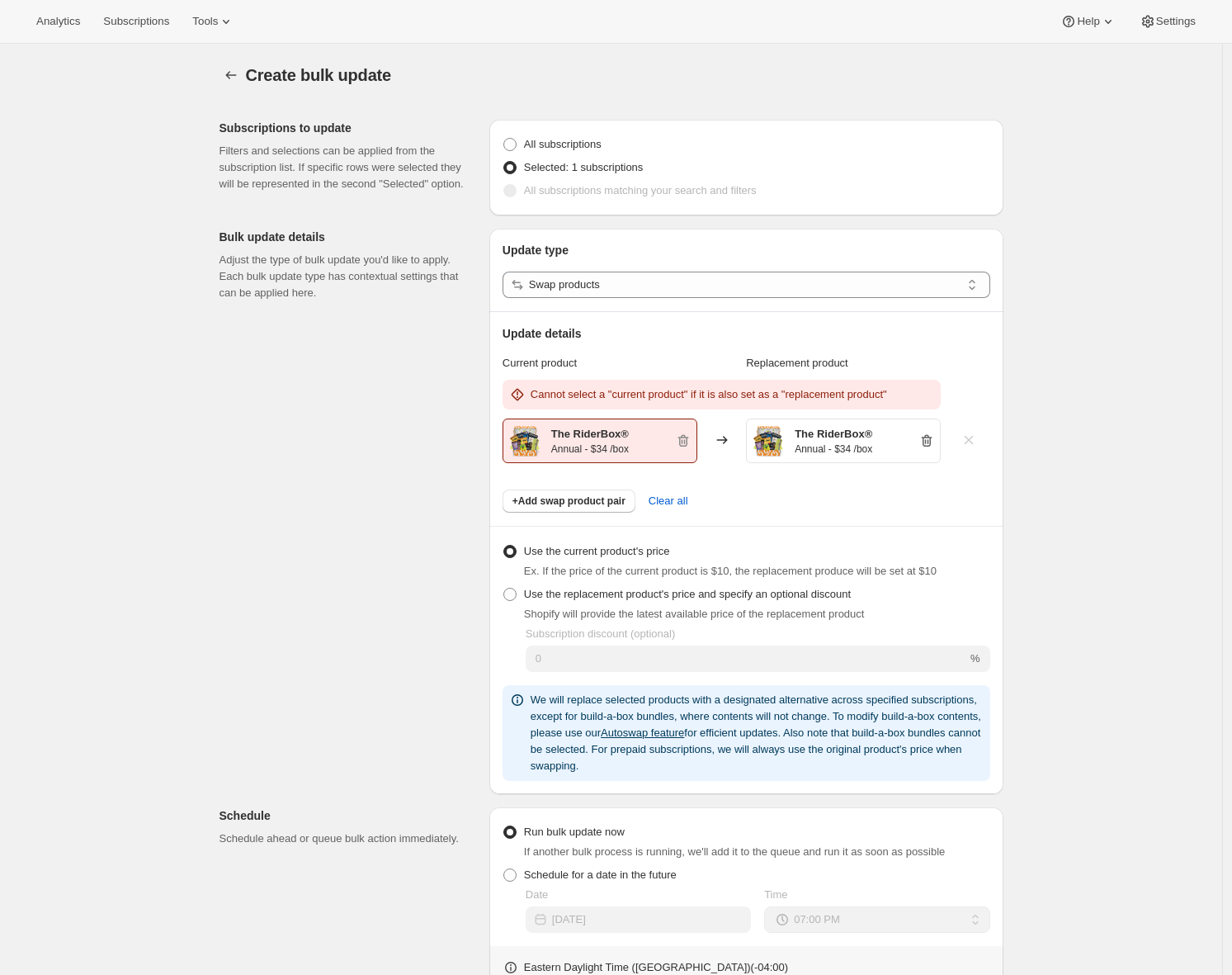
click at [928, 438] on icon "button" at bounding box center [927, 441] width 11 height 12
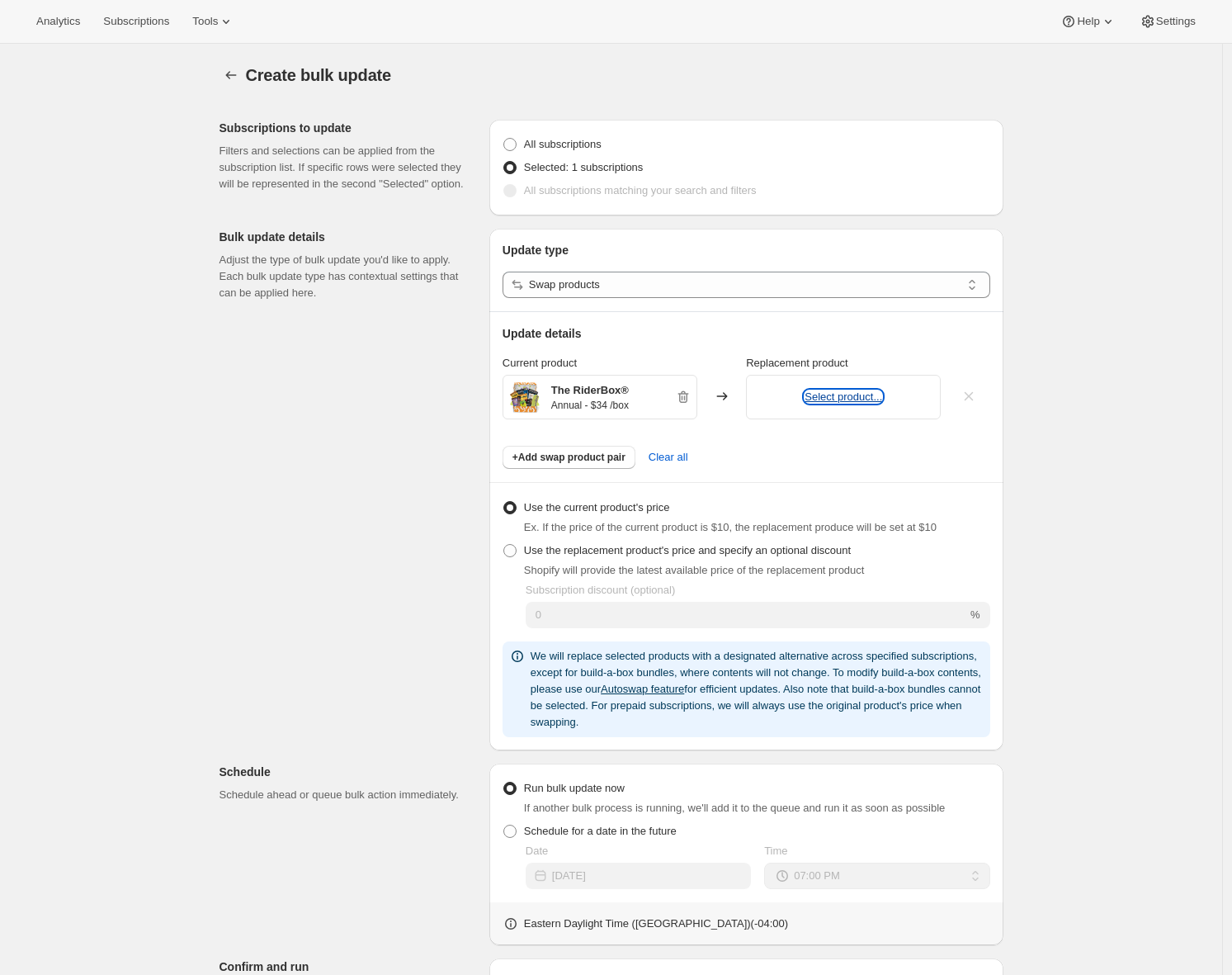
click at [854, 393] on button "Select product..." at bounding box center [843, 396] width 78 height 12
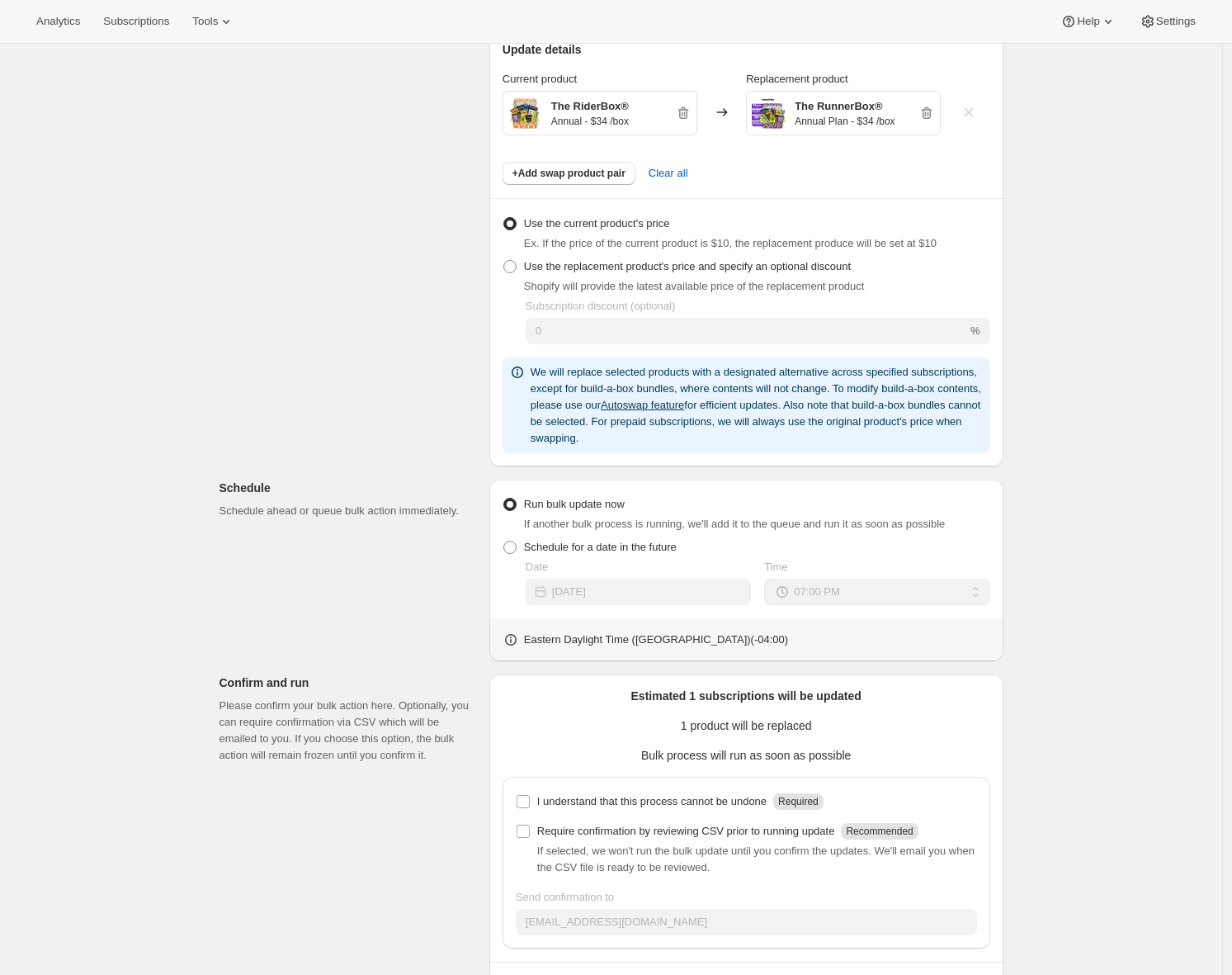
scroll to position [347, 0]
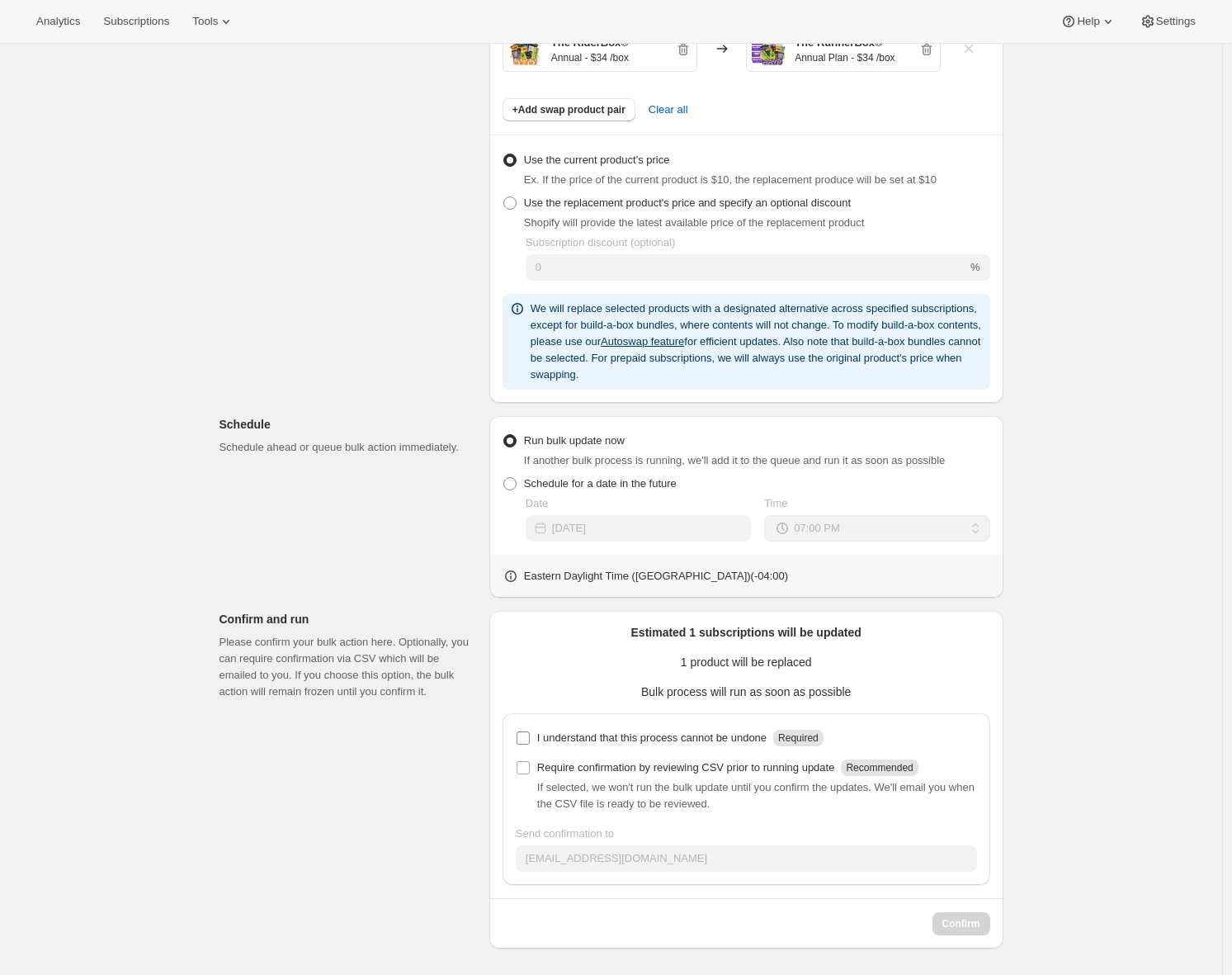
click at [536, 740] on label "I understand that this process cannot be undone Required" at bounding box center [669, 738] width 308 height 23
click at [529, 740] on input "I understand that this process cannot be undone Required" at bounding box center [523, 738] width 13 height 13
checkbox input "true"
click at [372, 578] on div "Subscriptions to update Filters and selections can be applied from the subscrip…" at bounding box center [604, 354] width 797 height 1190
click at [956, 923] on span "Confirm" at bounding box center [961, 924] width 38 height 13
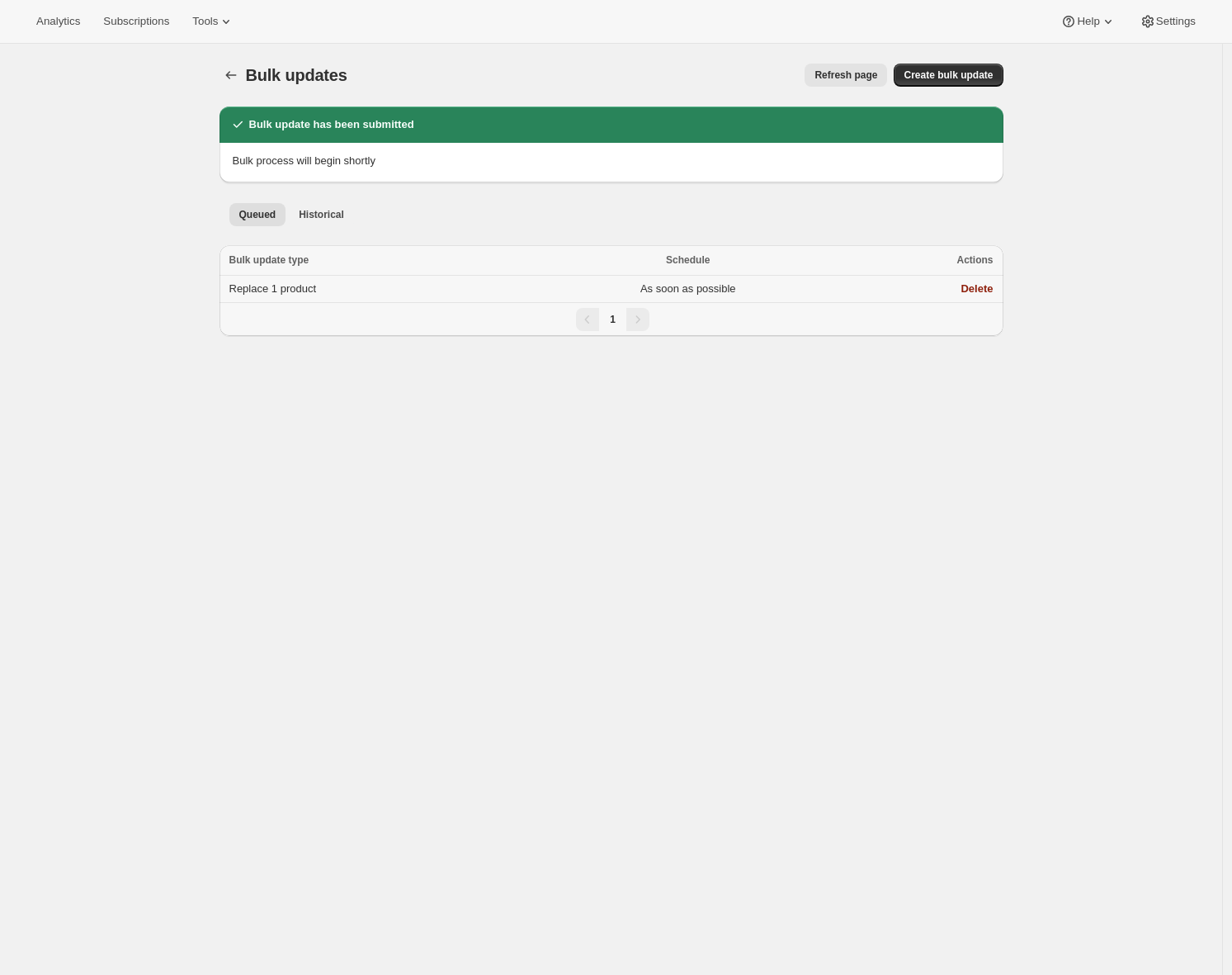
click at [282, 288] on span "Replace 1 product" at bounding box center [273, 288] width 88 height 12
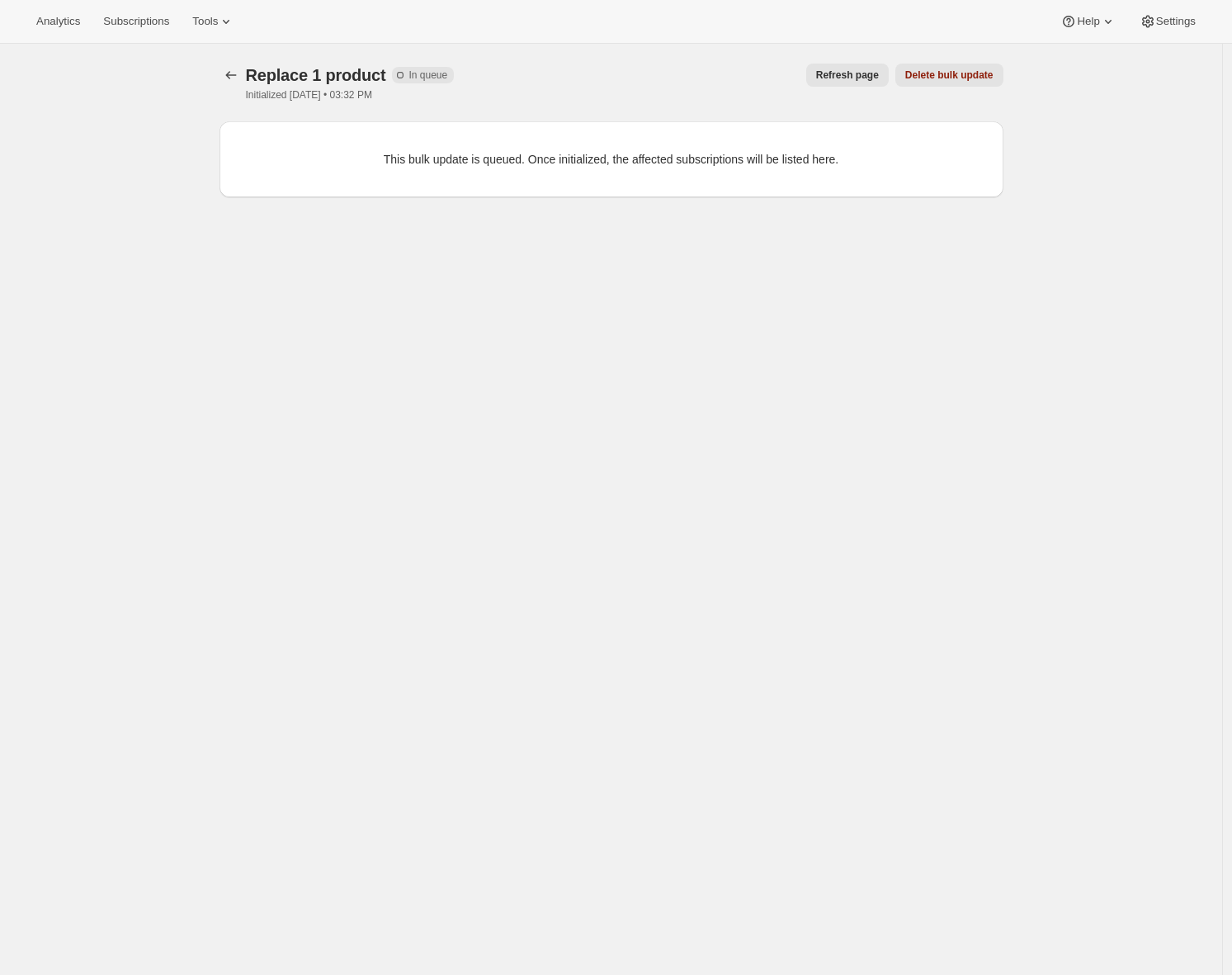
click at [825, 78] on span "Refresh page" at bounding box center [848, 75] width 63 height 13
click at [841, 80] on span "Refresh page" at bounding box center [848, 75] width 63 height 13
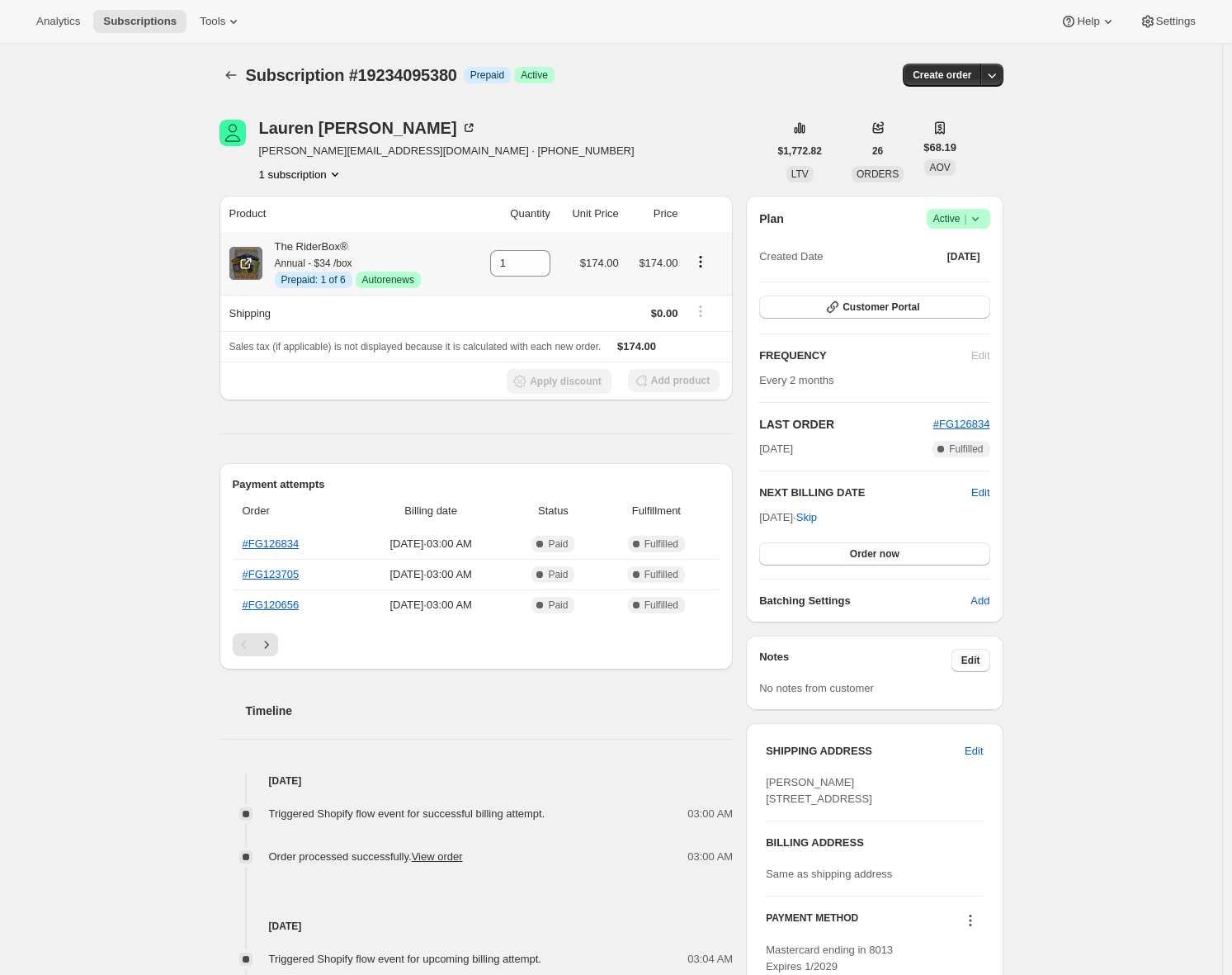
click at [251, 261] on icon at bounding box center [247, 261] width 6 height 6
click at [454, 72] on span "Subscription #19234095380" at bounding box center [352, 75] width 211 height 19
copy span "19234095380"
click at [202, 744] on div "Subscription #19234095380. This page is ready Subscription #19234095380 Info Pr…" at bounding box center [611, 773] width 1223 height 1460
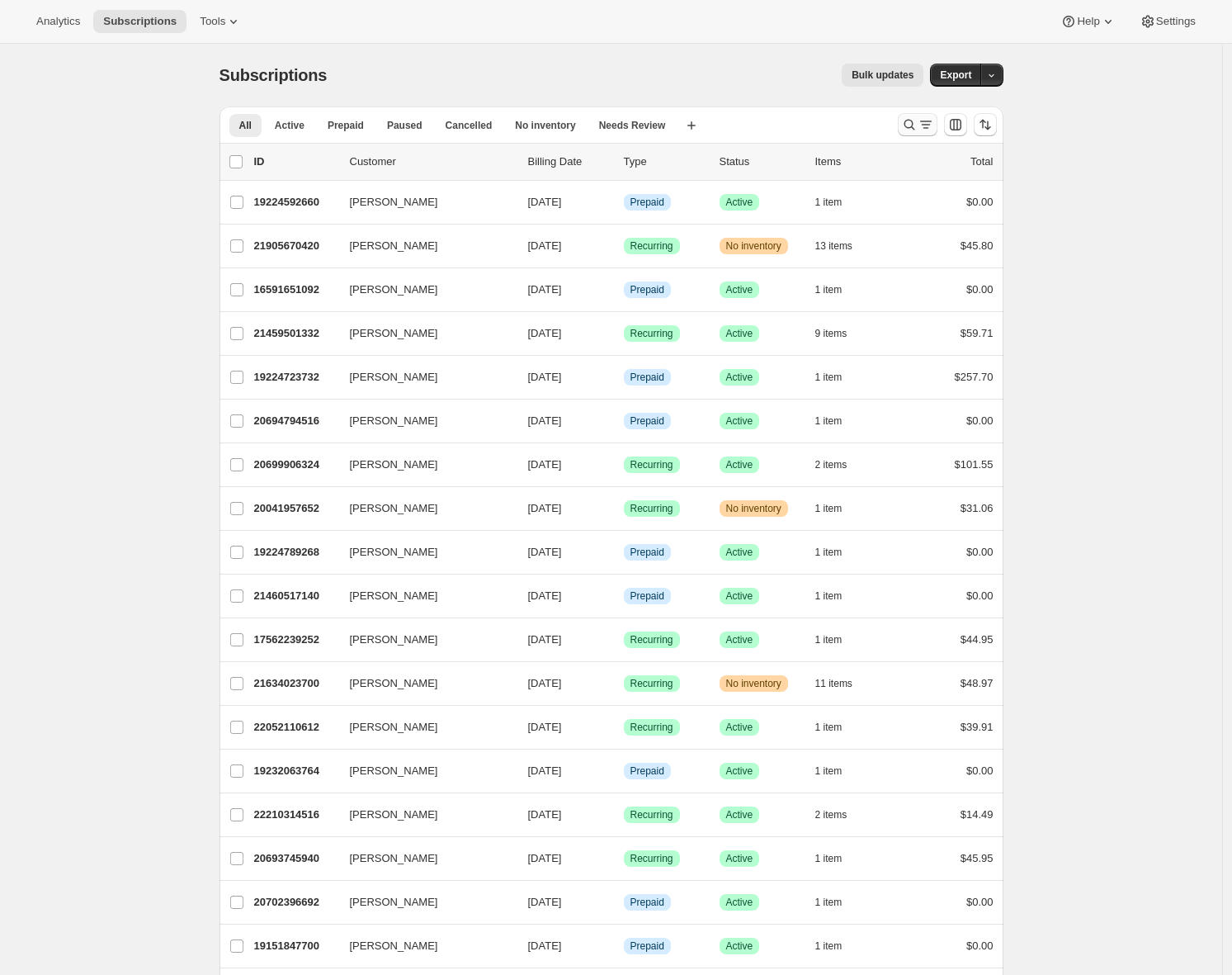
click at [918, 127] on icon "Search and filter results" at bounding box center [910, 125] width 17 height 17
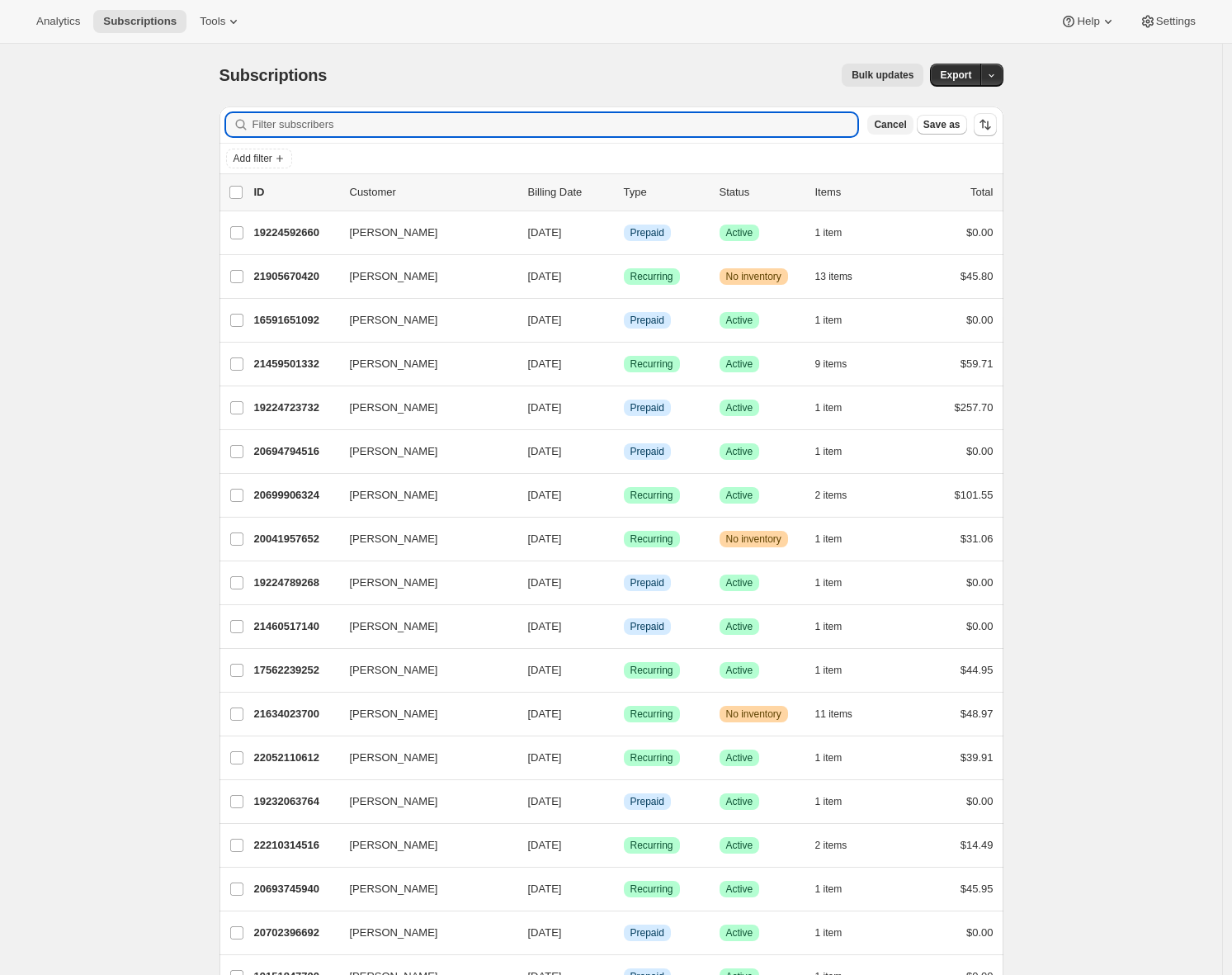
paste input "19234095380"
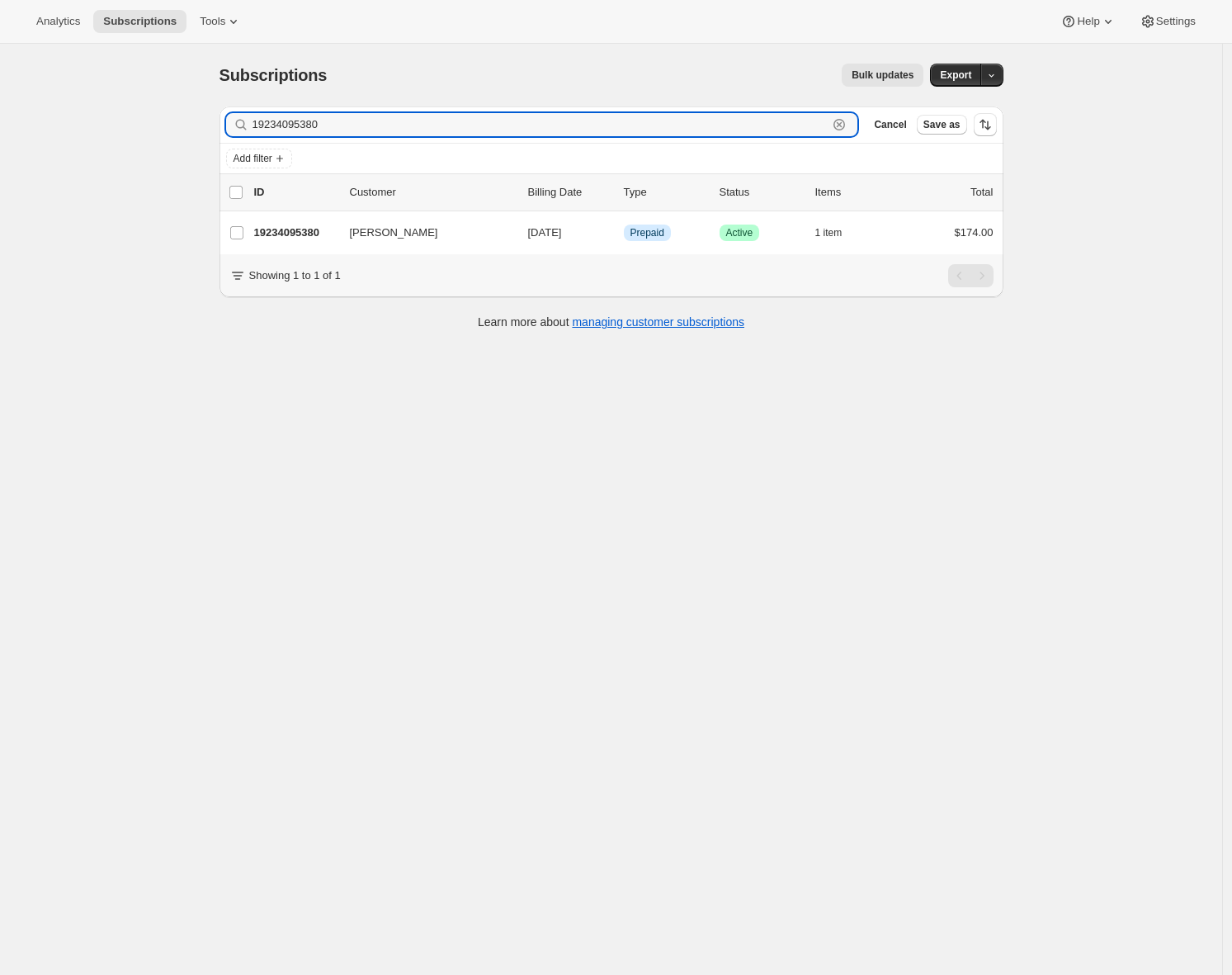
type input "19234095380"
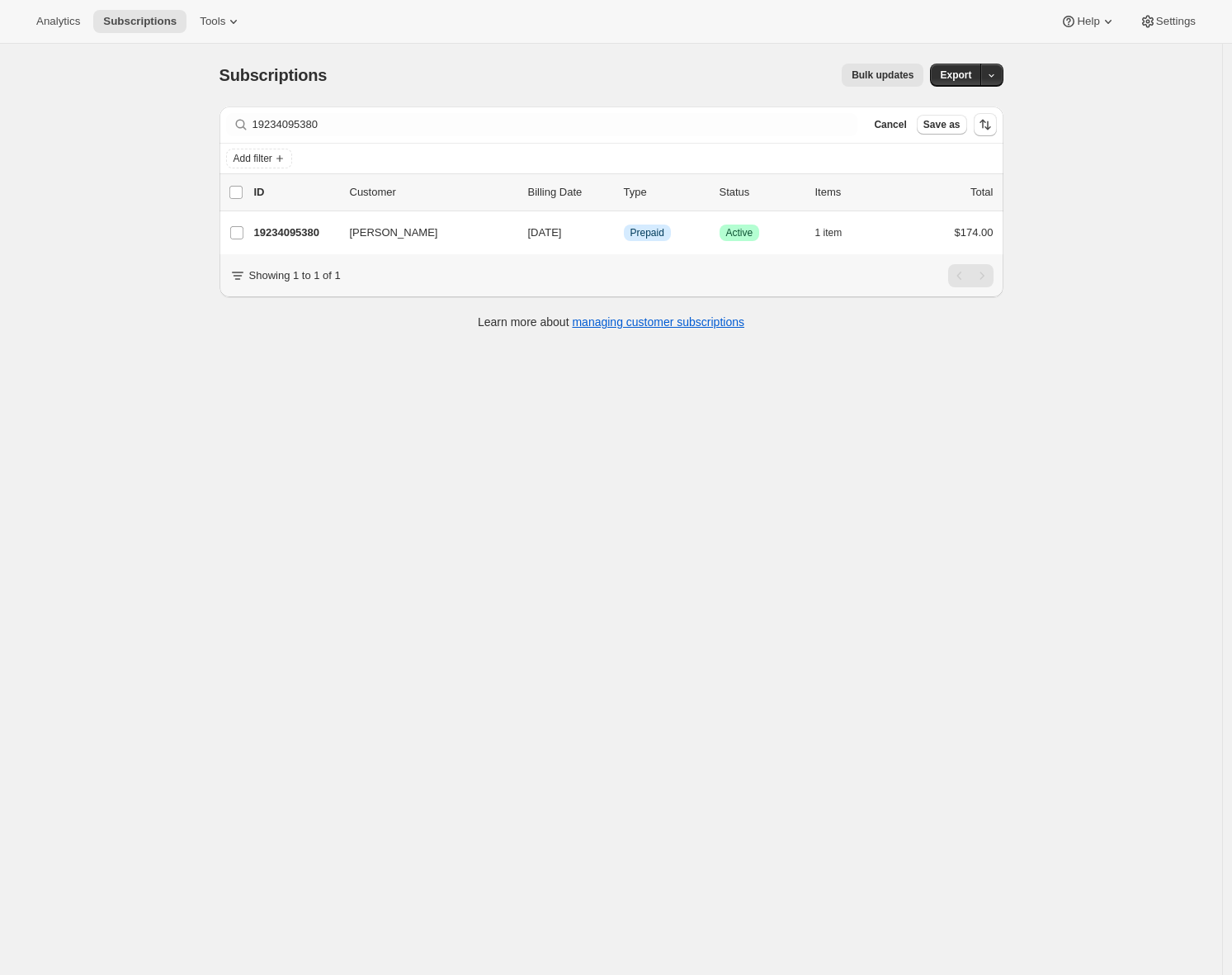
click at [187, 259] on div "Subscriptions. This page is ready Subscriptions Bulk updates More actions Bulk …" at bounding box center [611, 531] width 1223 height 975
click at [964, 78] on span "Export" at bounding box center [956, 75] width 31 height 13
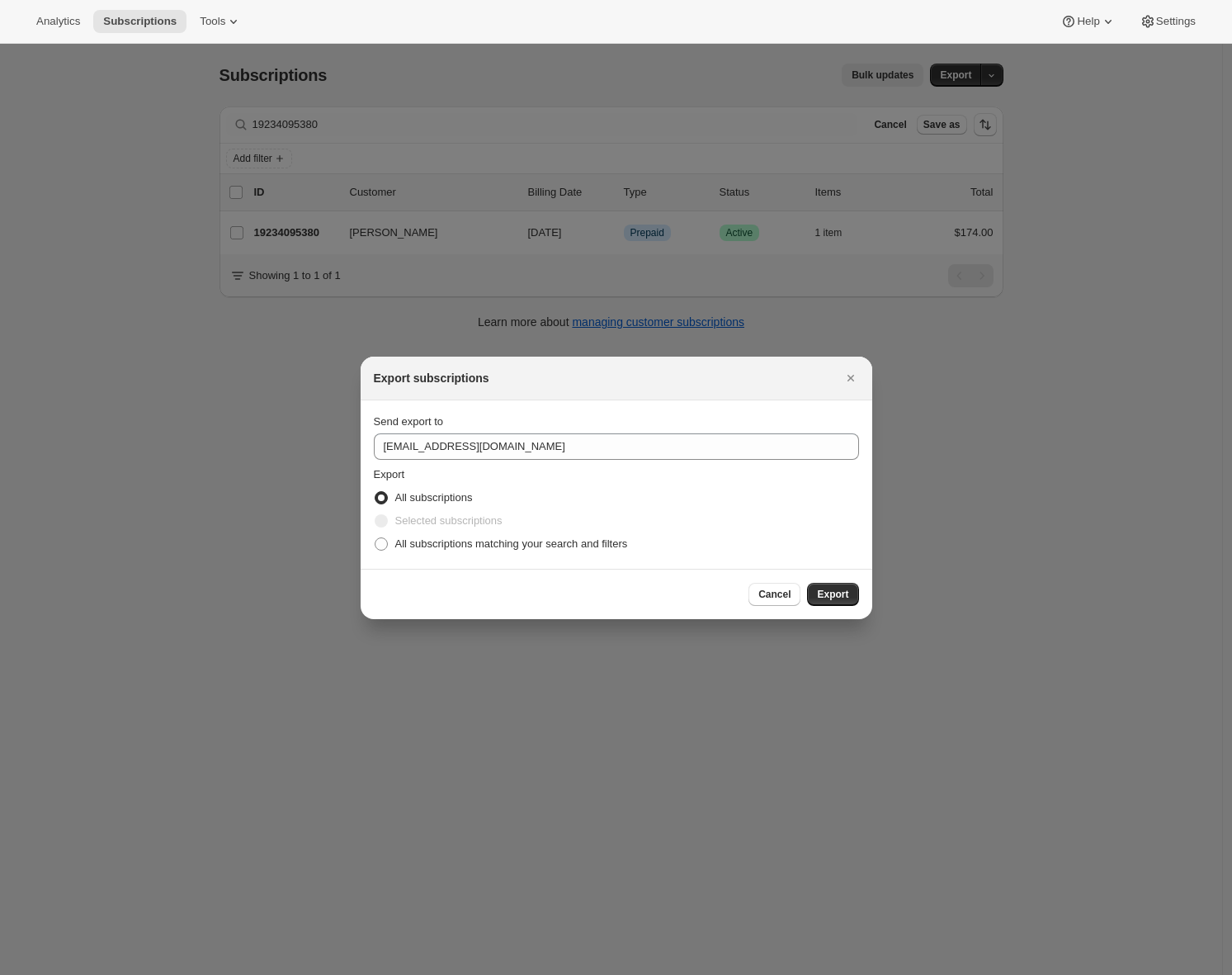
click at [441, 530] on label "Selected subscriptions" at bounding box center [438, 520] width 129 height 23
click at [441, 536] on span "All subscriptions matching your search and filters" at bounding box center [511, 544] width 232 height 17
click at [376, 537] on input "All subscriptions matching your search and filters" at bounding box center [375, 537] width 1 height 1
radio input "true"
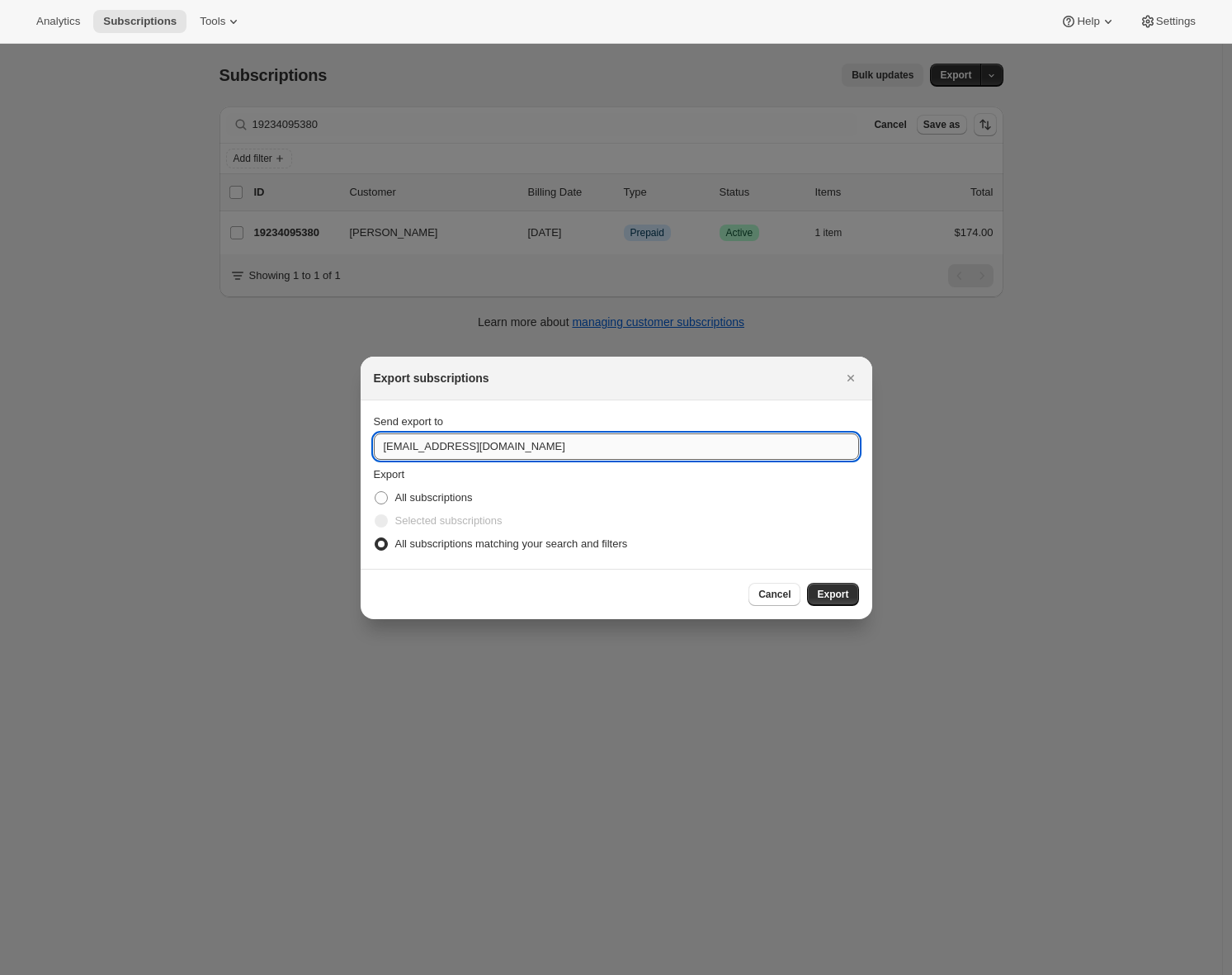
click at [461, 458] on input "[EMAIL_ADDRESS][DOMAIN_NAME]" at bounding box center [616, 446] width 485 height 27
type input "adrian@awtomic.com"
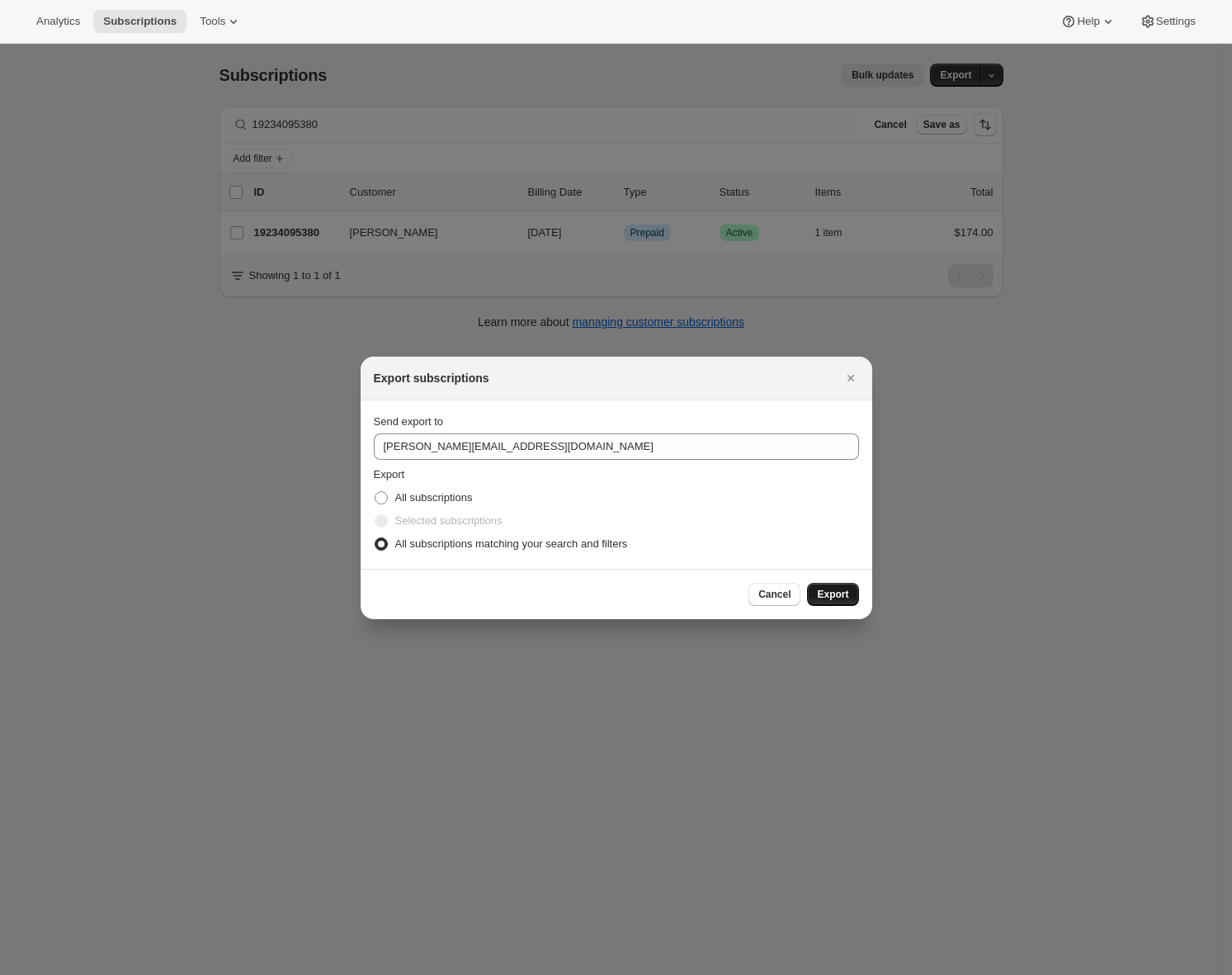
click at [828, 590] on span "Export" at bounding box center [833, 594] width 31 height 13
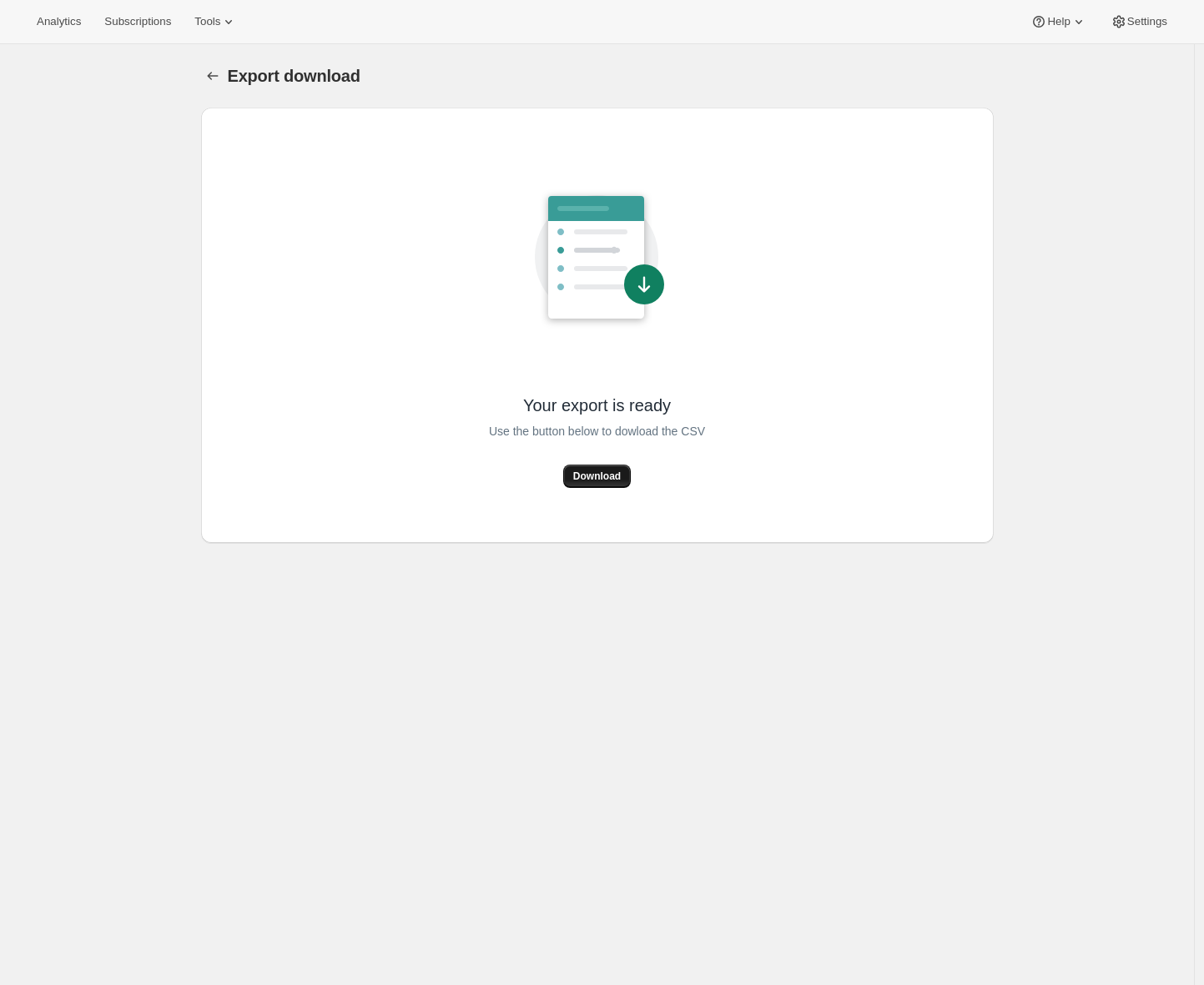
click at [614, 478] on span "Download" at bounding box center [597, 476] width 48 height 13
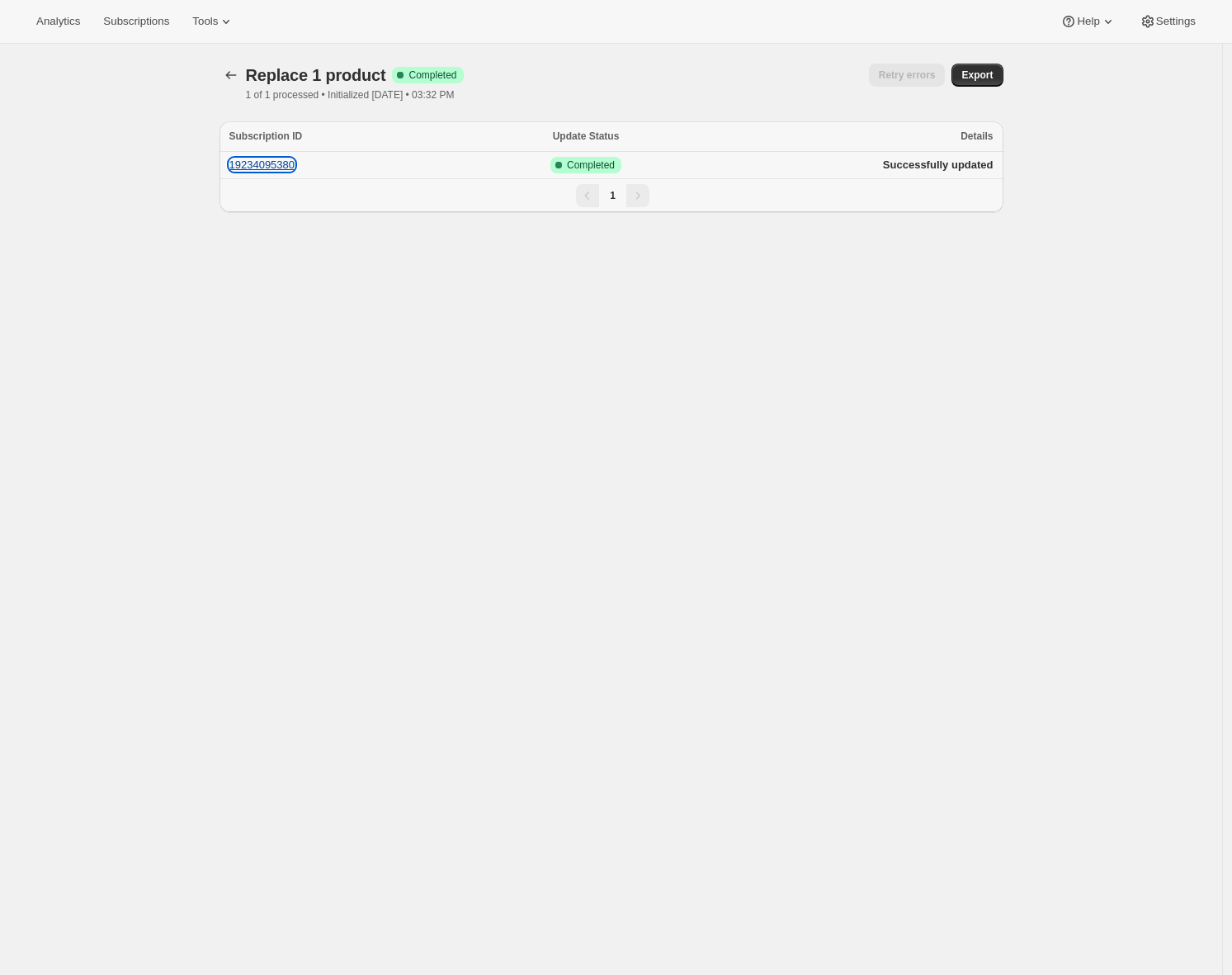
click at [287, 161] on button "19234095380" at bounding box center [262, 164] width 66 height 12
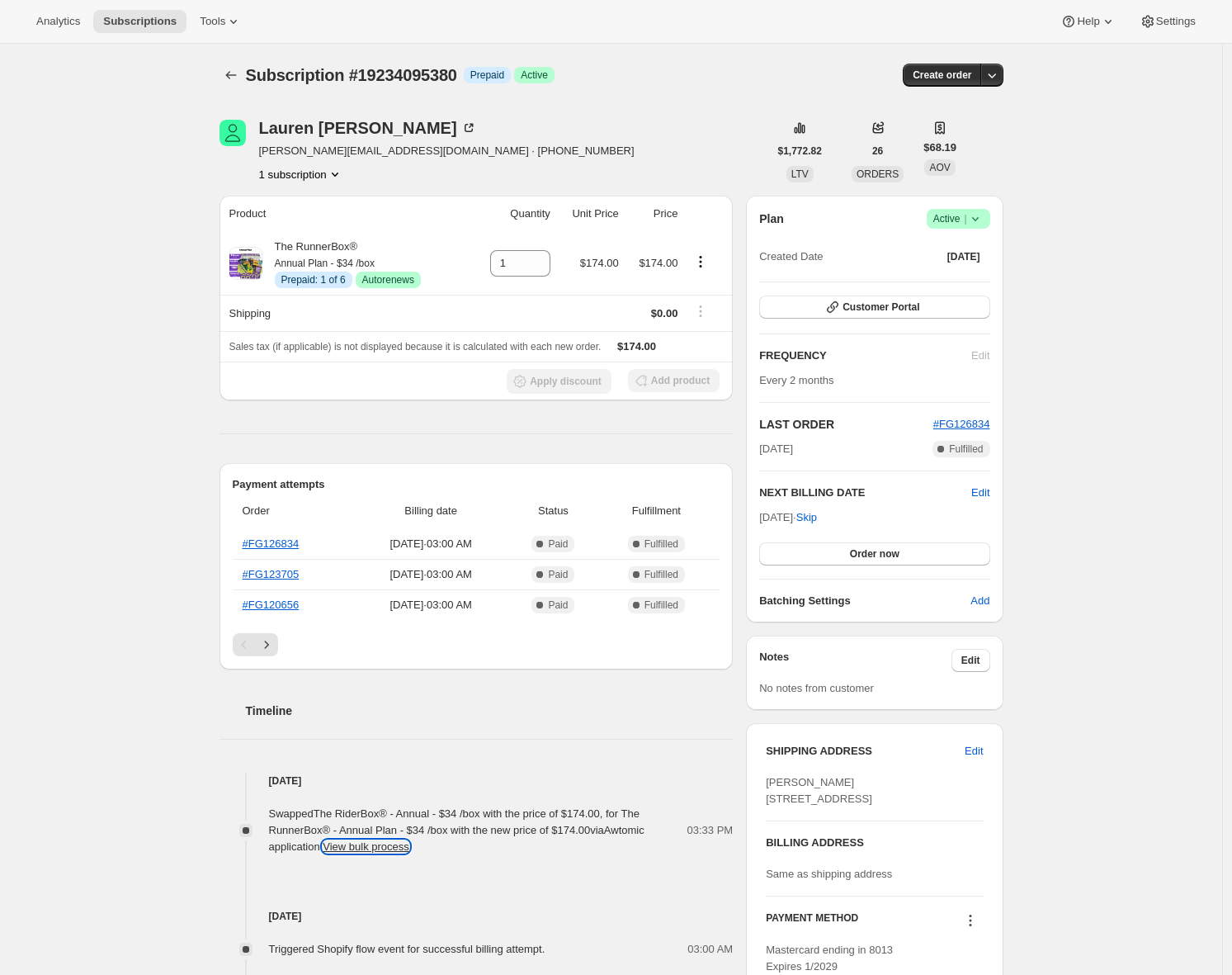
click at [409, 845] on button "View bulk process" at bounding box center [367, 846] width 87 height 12
